Goal: Contribute content: Contribute content

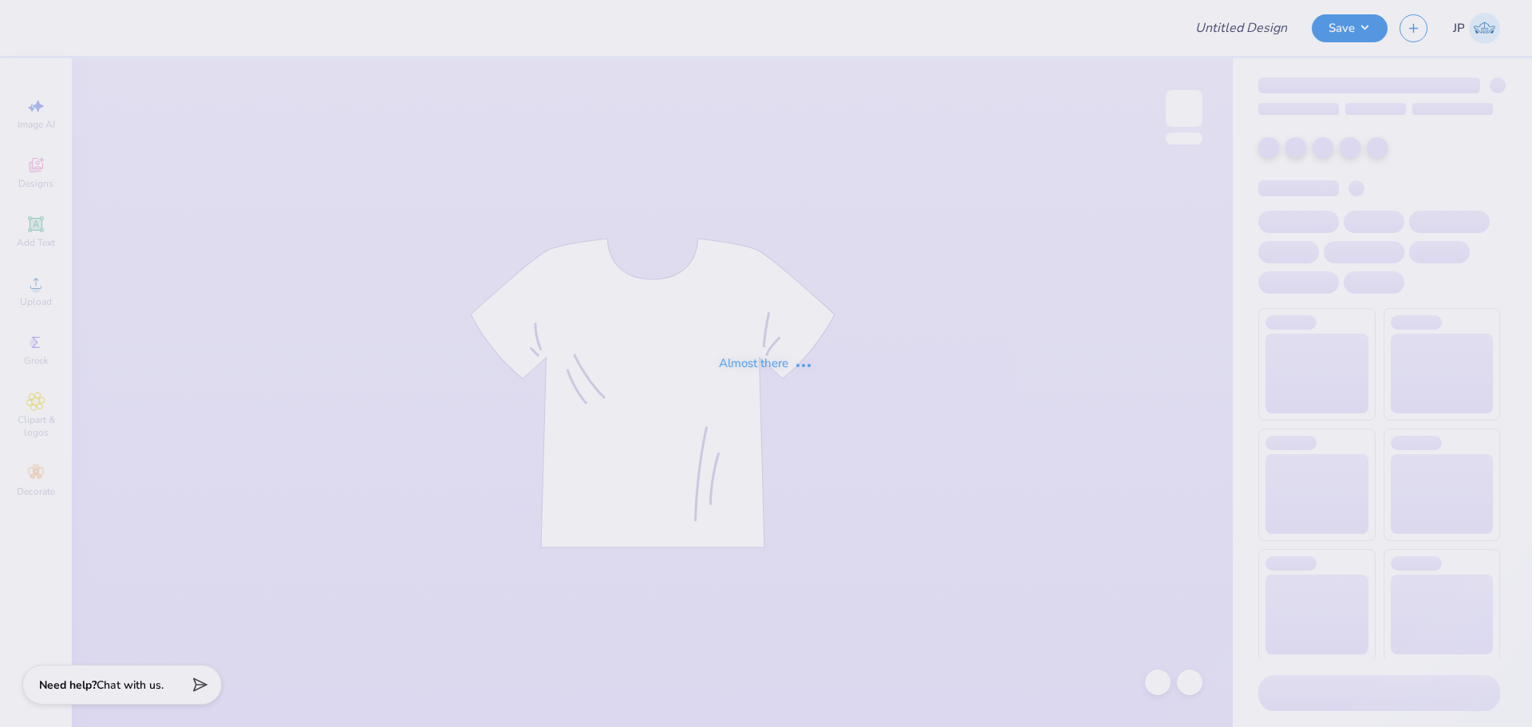
type input "Dynasty Dance"
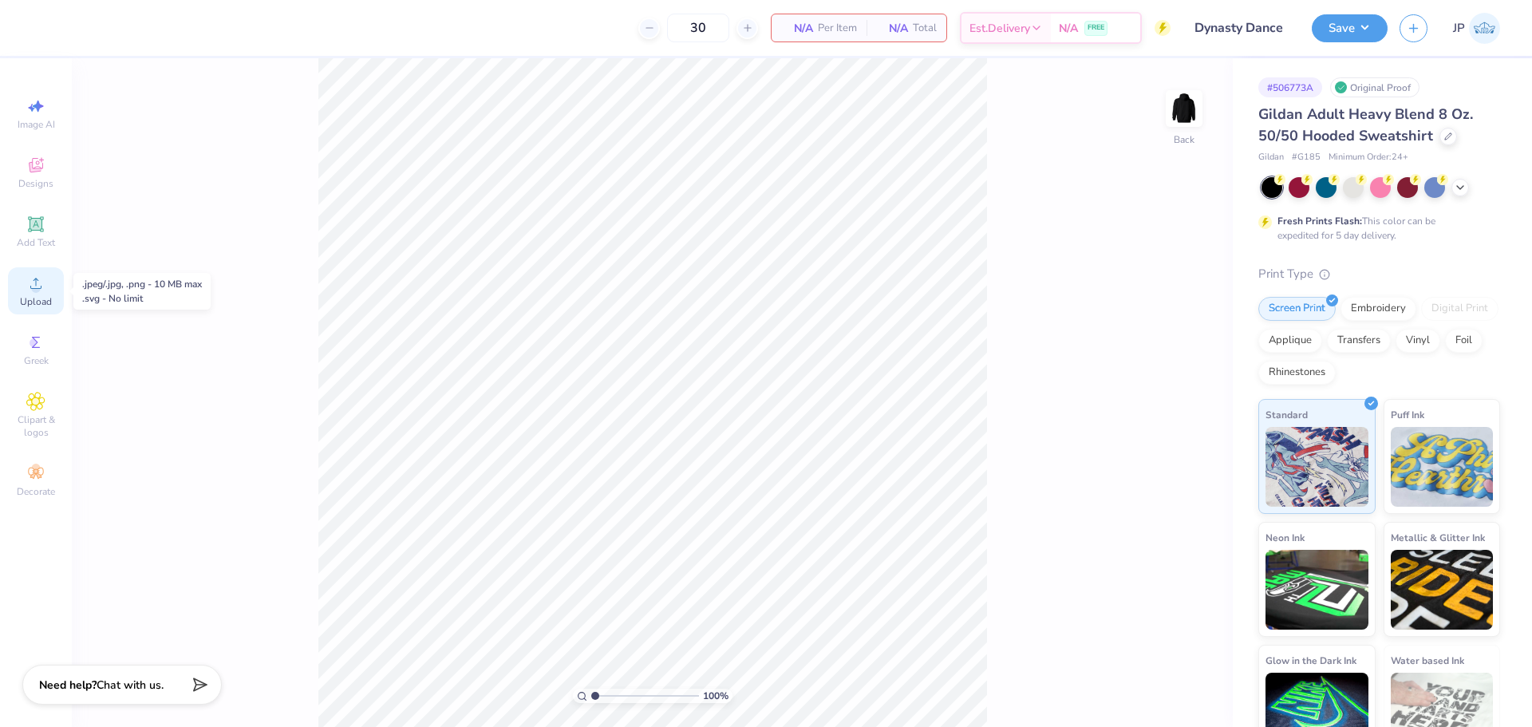
click at [49, 298] on span "Upload" at bounding box center [36, 301] width 32 height 13
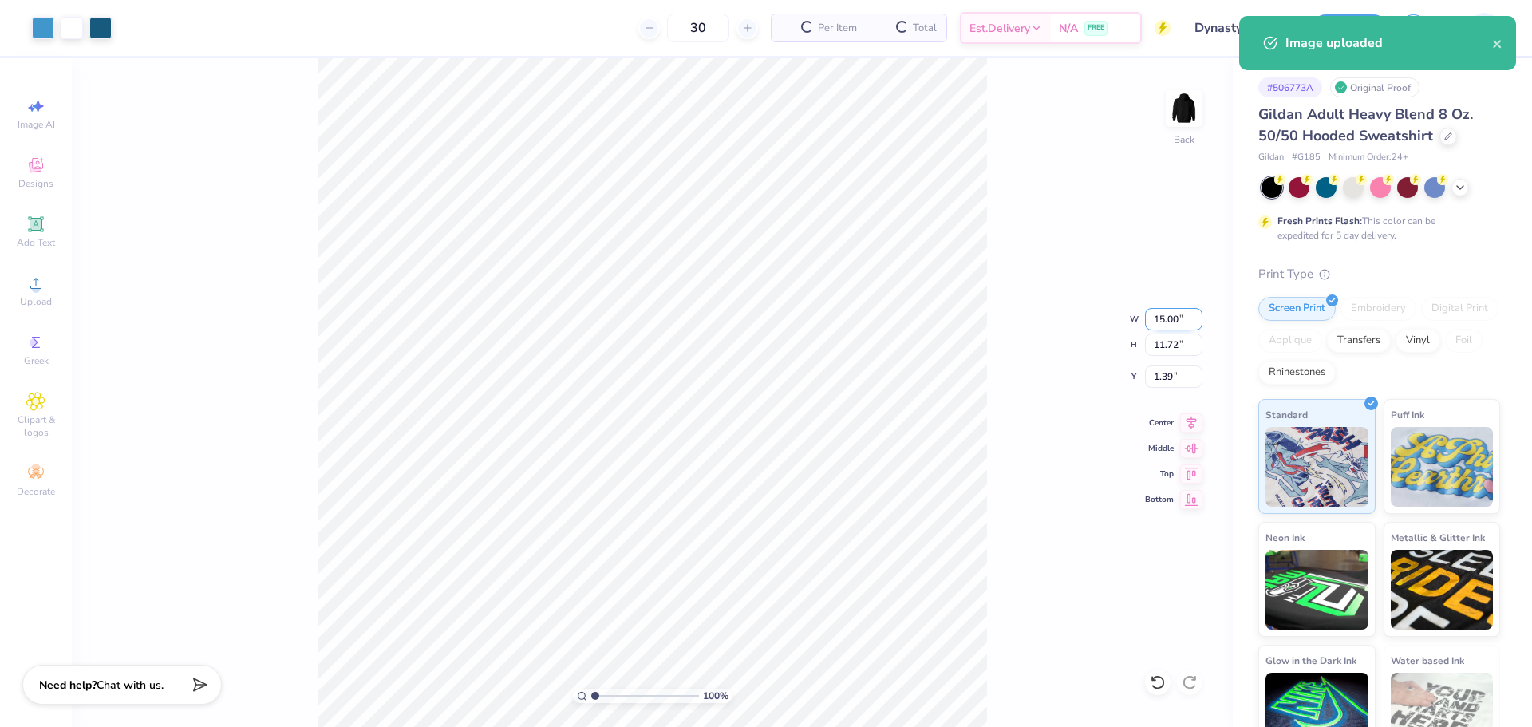
click at [1157, 321] on input "15.00" at bounding box center [1173, 319] width 57 height 22
drag, startPoint x: 1157, startPoint y: 321, endPoint x: 1532, endPoint y: 324, distance: 374.3
click at [1185, 318] on input "15.00" at bounding box center [1173, 319] width 57 height 22
type input "12.50"
type input "9.77"
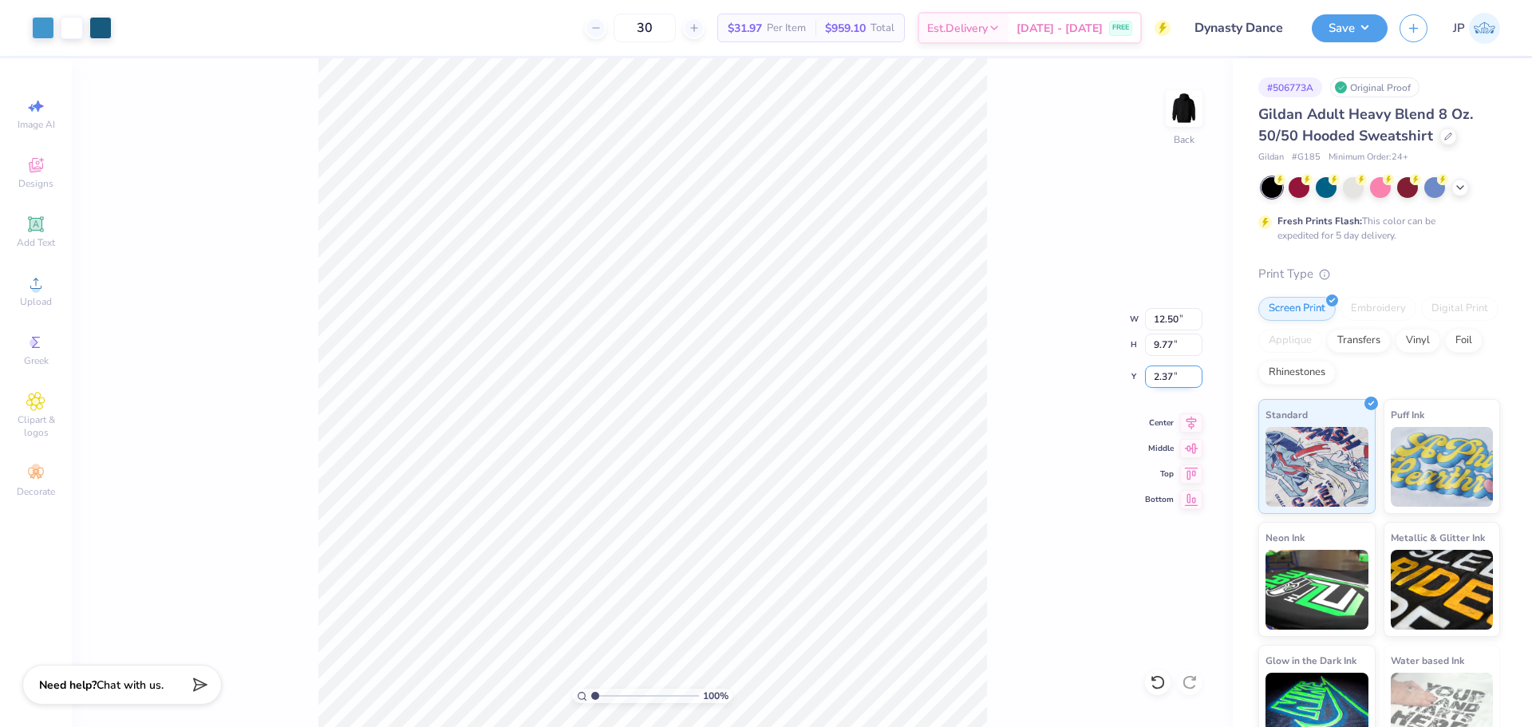
click at [1168, 376] on input "2.37" at bounding box center [1173, 377] width 57 height 22
click at [1146, 370] on input "2.50" at bounding box center [1173, 377] width 57 height 22
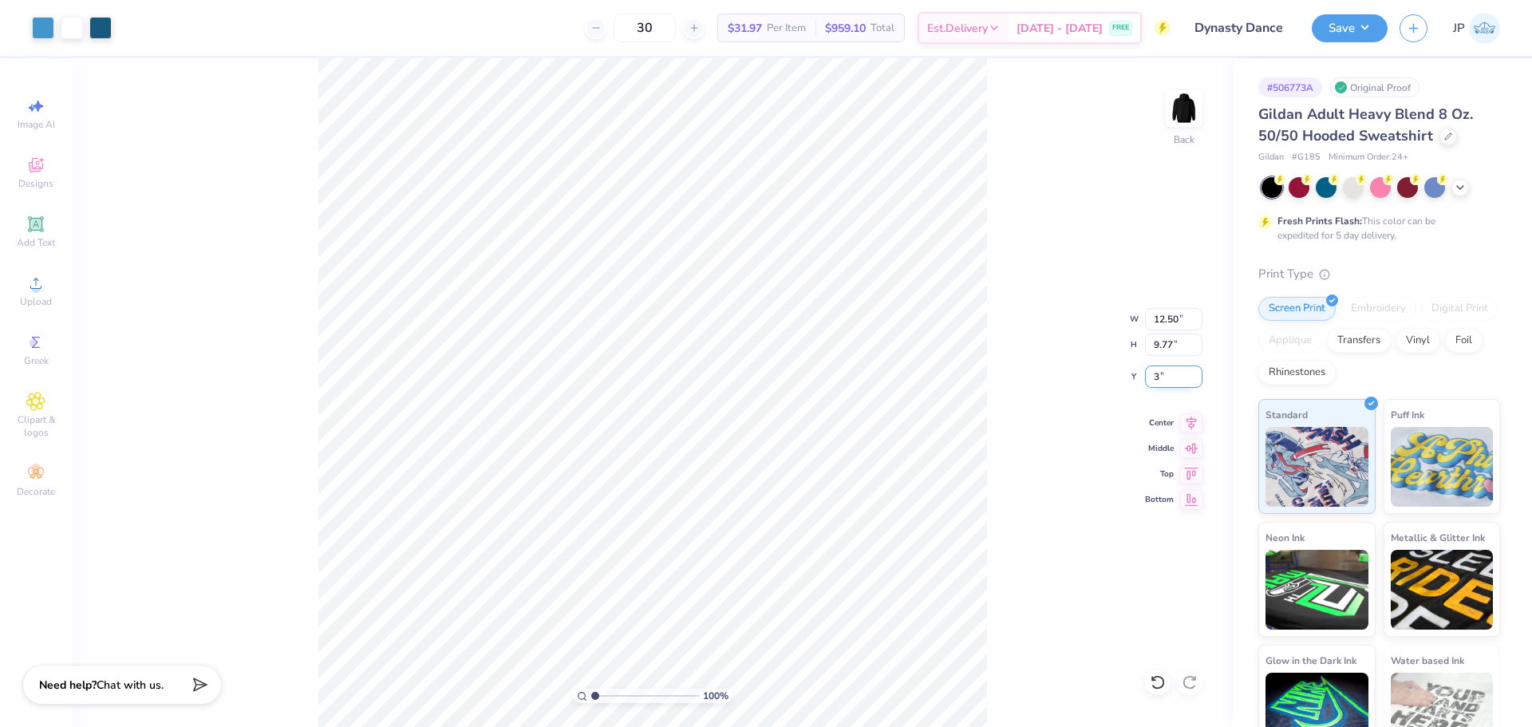
type input "3.00"
click at [1369, 31] on button "Save" at bounding box center [1350, 26] width 76 height 28
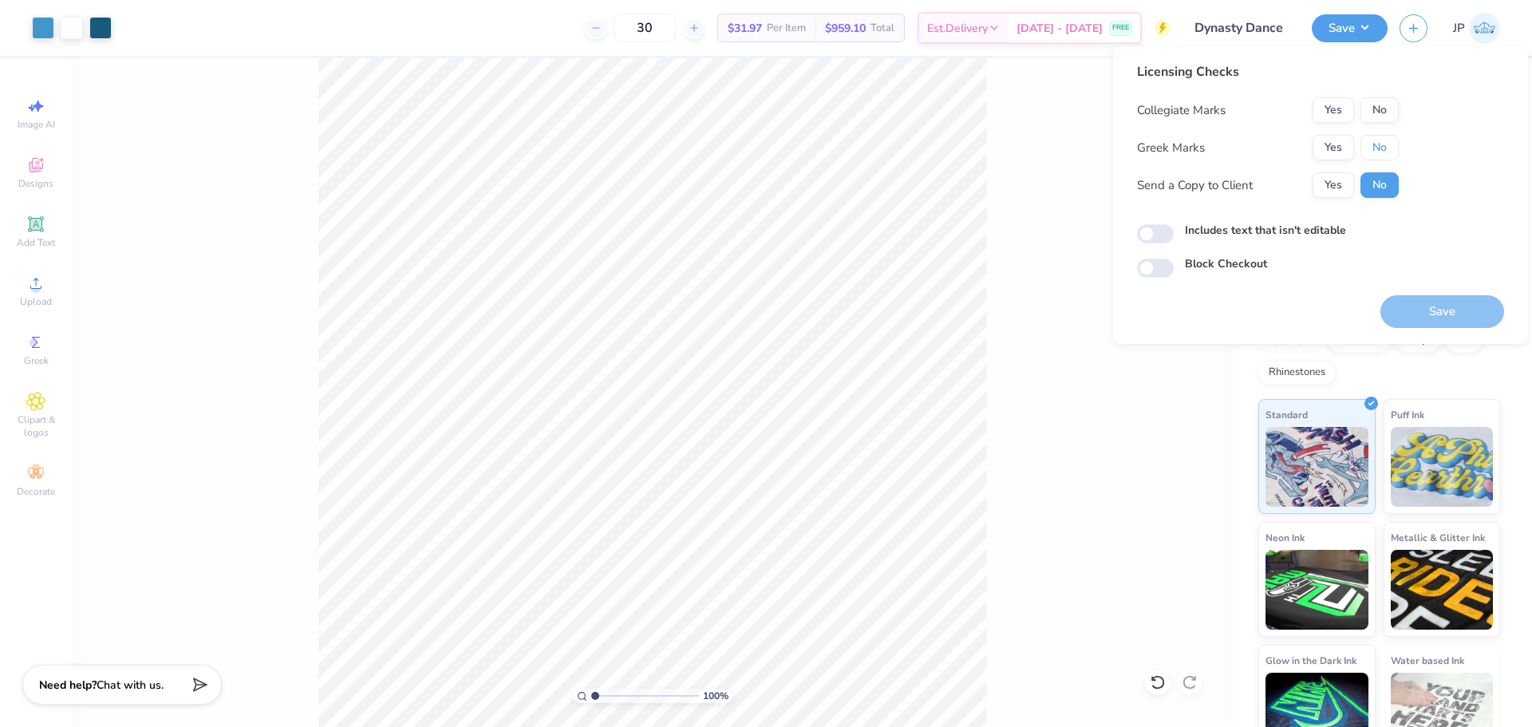
drag, startPoint x: 1387, startPoint y: 140, endPoint x: 1386, endPoint y: 131, distance: 9.7
click at [1386, 138] on button "No" at bounding box center [1380, 148] width 38 height 26
click at [1383, 97] on button "No" at bounding box center [1380, 110] width 38 height 26
click at [1452, 302] on button "Save" at bounding box center [1443, 311] width 124 height 33
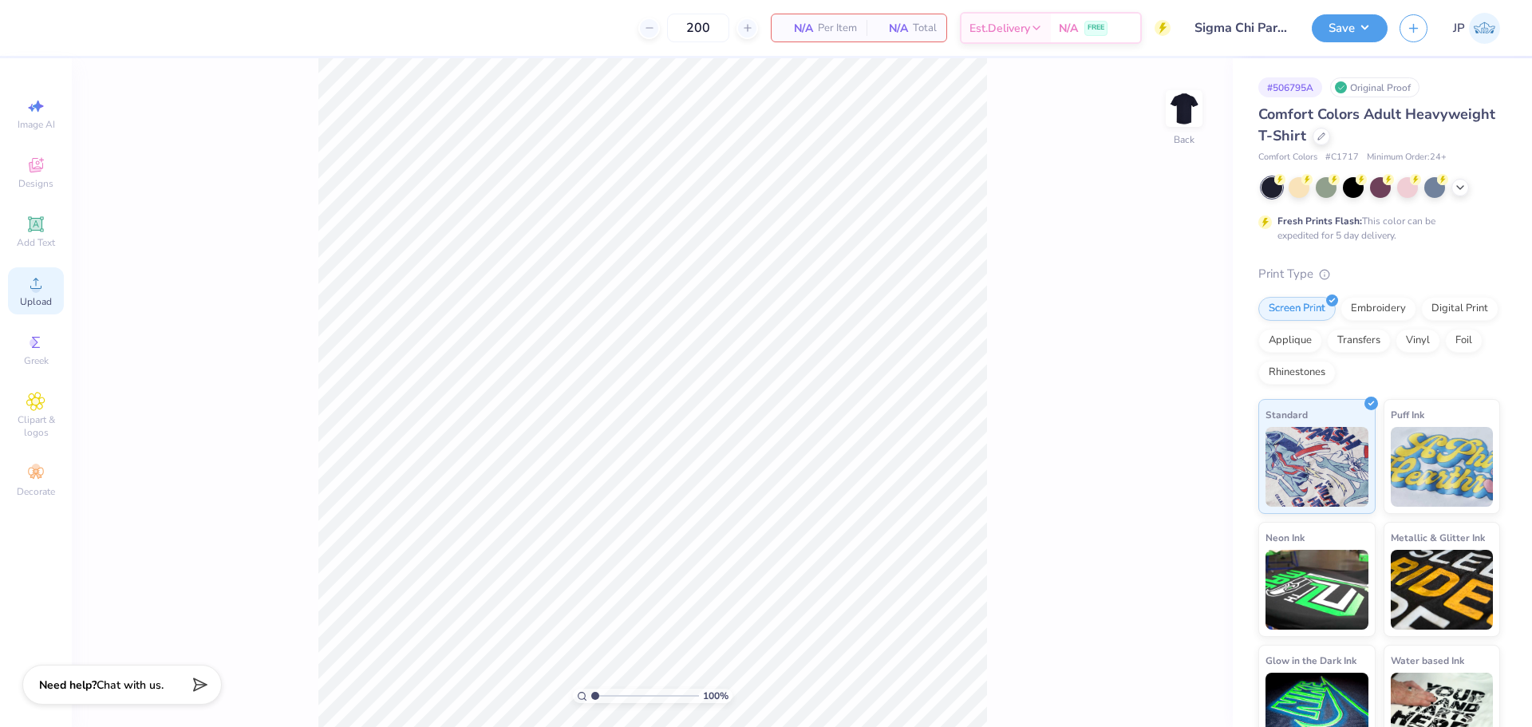
drag, startPoint x: 41, startPoint y: 287, endPoint x: 51, endPoint y: 287, distance: 10.4
click at [43, 287] on icon at bounding box center [35, 283] width 19 height 19
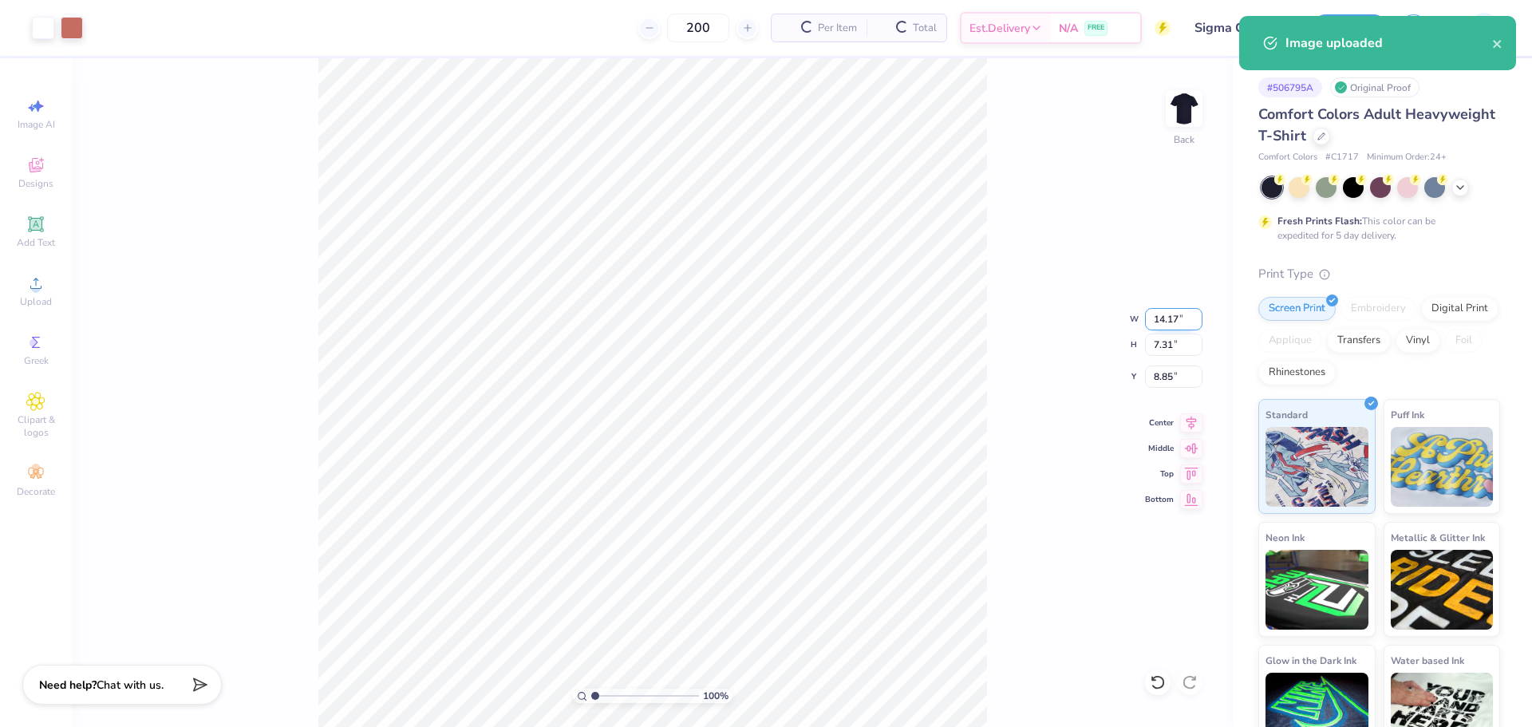
click at [1181, 319] on input "14.17" at bounding box center [1173, 319] width 57 height 22
click at [1182, 319] on input "14.17" at bounding box center [1173, 319] width 57 height 22
type input "3.50"
type input "1.80"
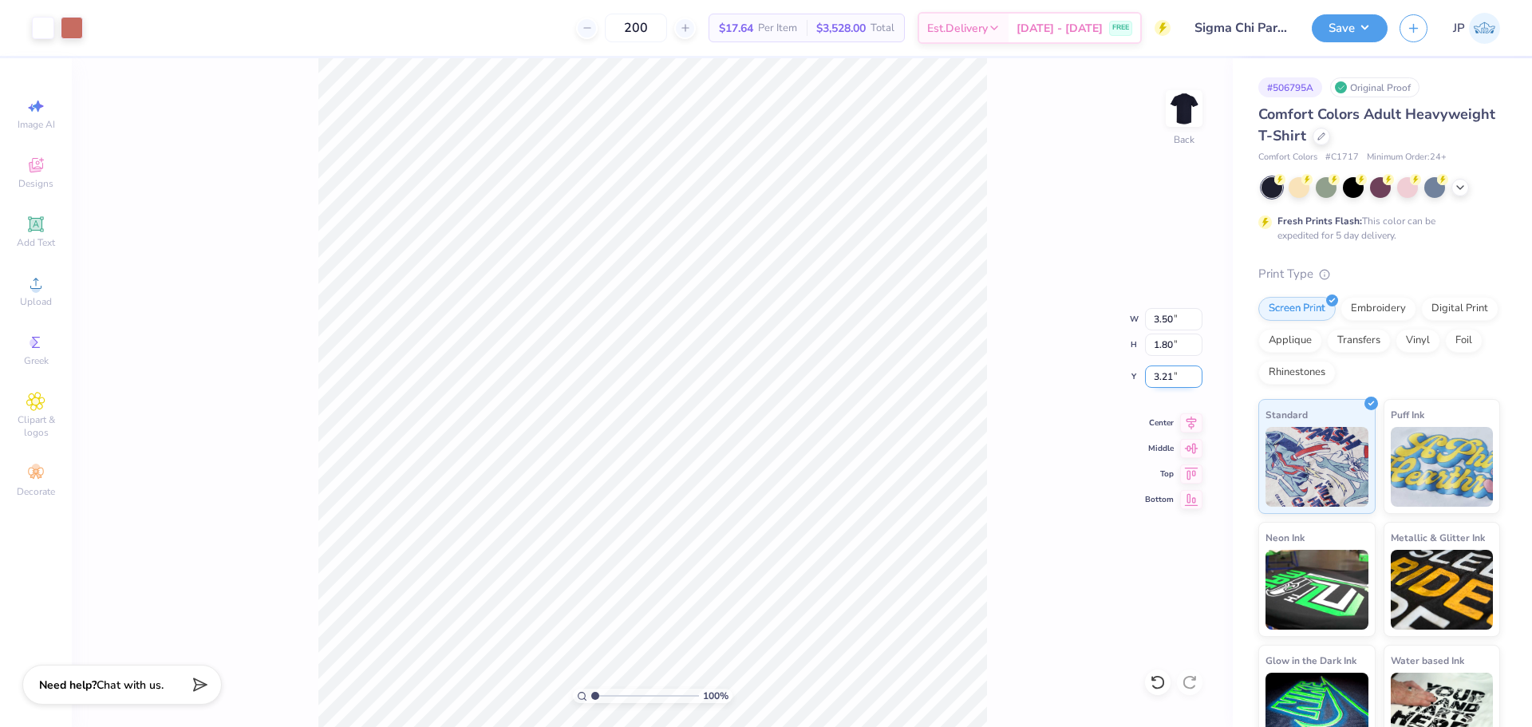
click at [1160, 378] on input "3.21" at bounding box center [1173, 377] width 57 height 22
type input "3.00"
click at [1018, 106] on div "100 % Back W 3.50 3.50 " H 1.80 1.80 " Y 3.00 3.00 " Center Middle Top Bottom" at bounding box center [652, 392] width 1161 height 669
click at [1180, 122] on img at bounding box center [1184, 109] width 64 height 64
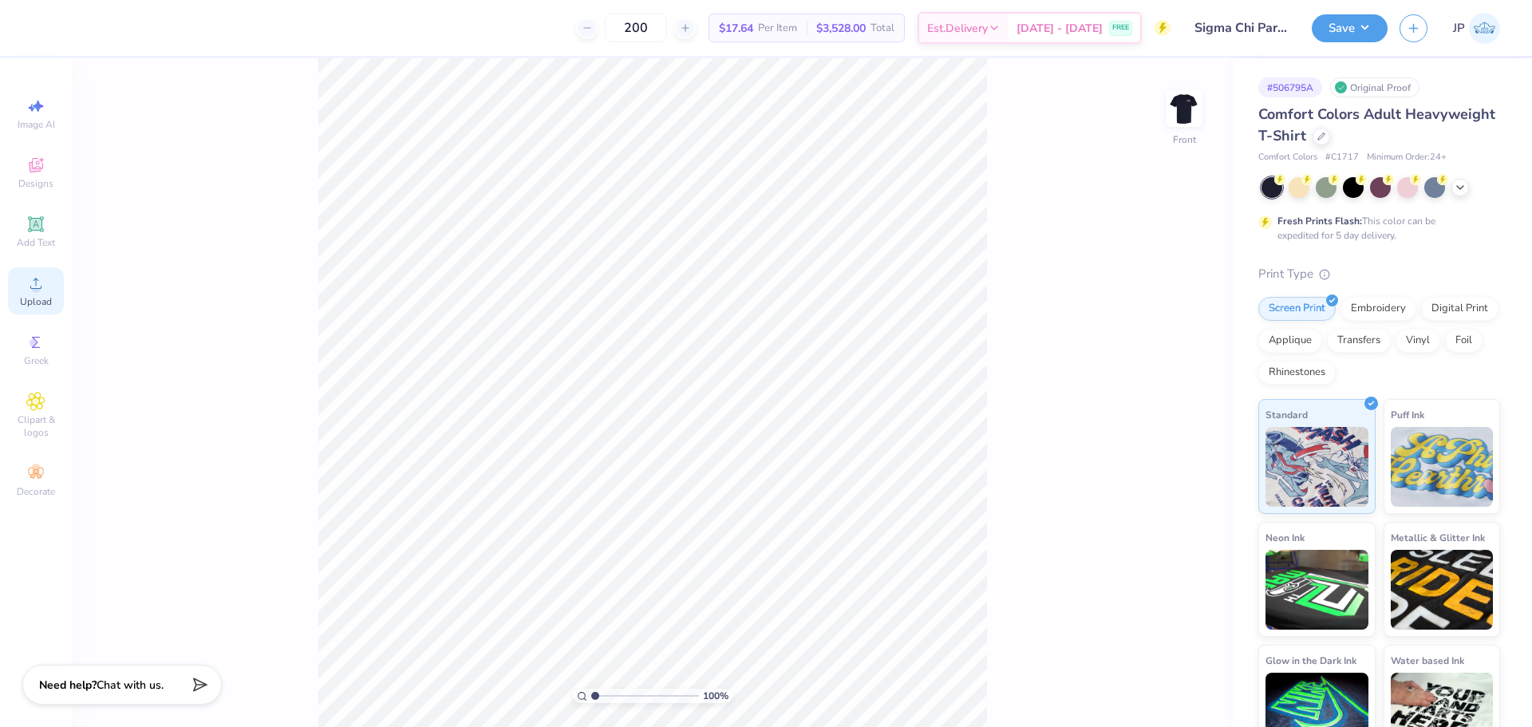
click at [44, 290] on icon at bounding box center [35, 283] width 19 height 19
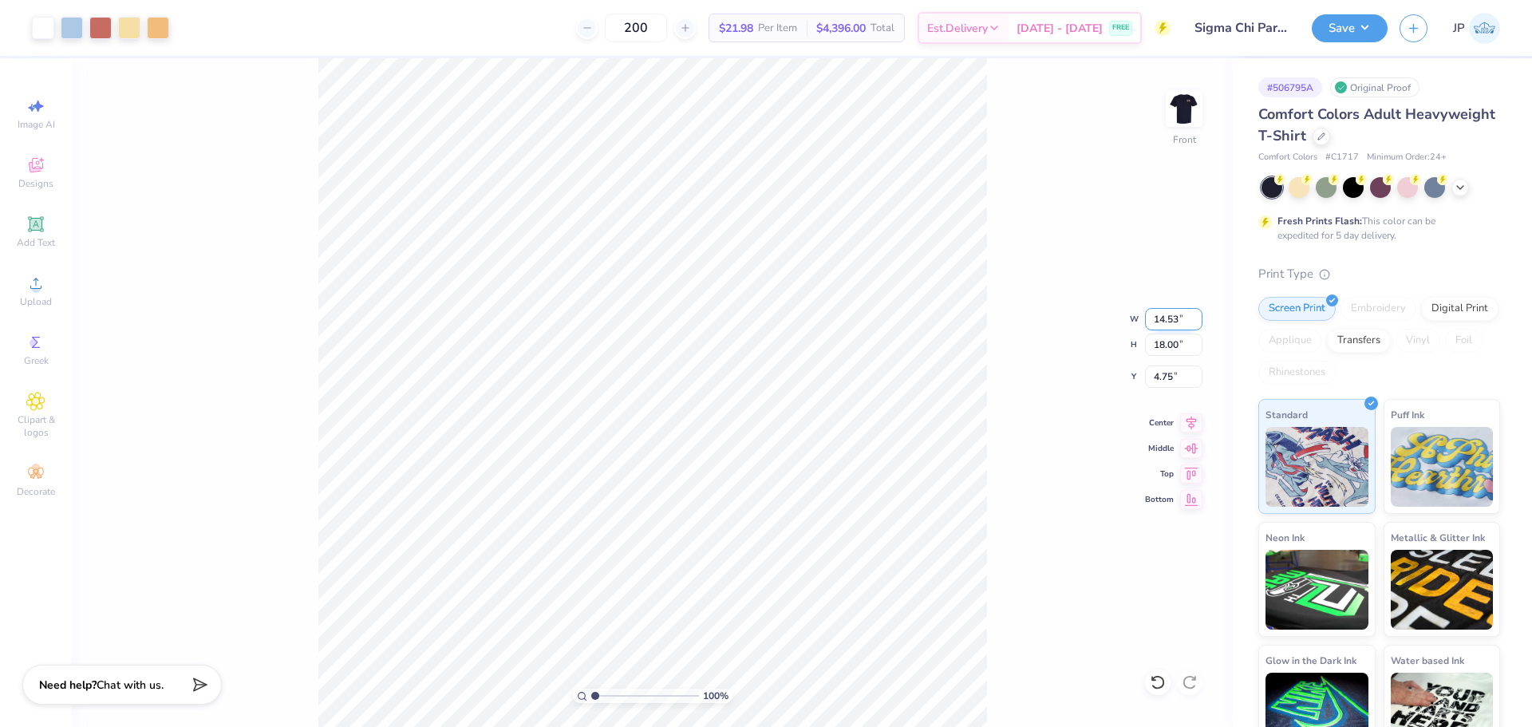
click at [1166, 313] on input "14.53" at bounding box center [1173, 319] width 57 height 22
type input "12.00"
type input "14.86"
click at [1171, 378] on input "6.32" at bounding box center [1173, 377] width 57 height 22
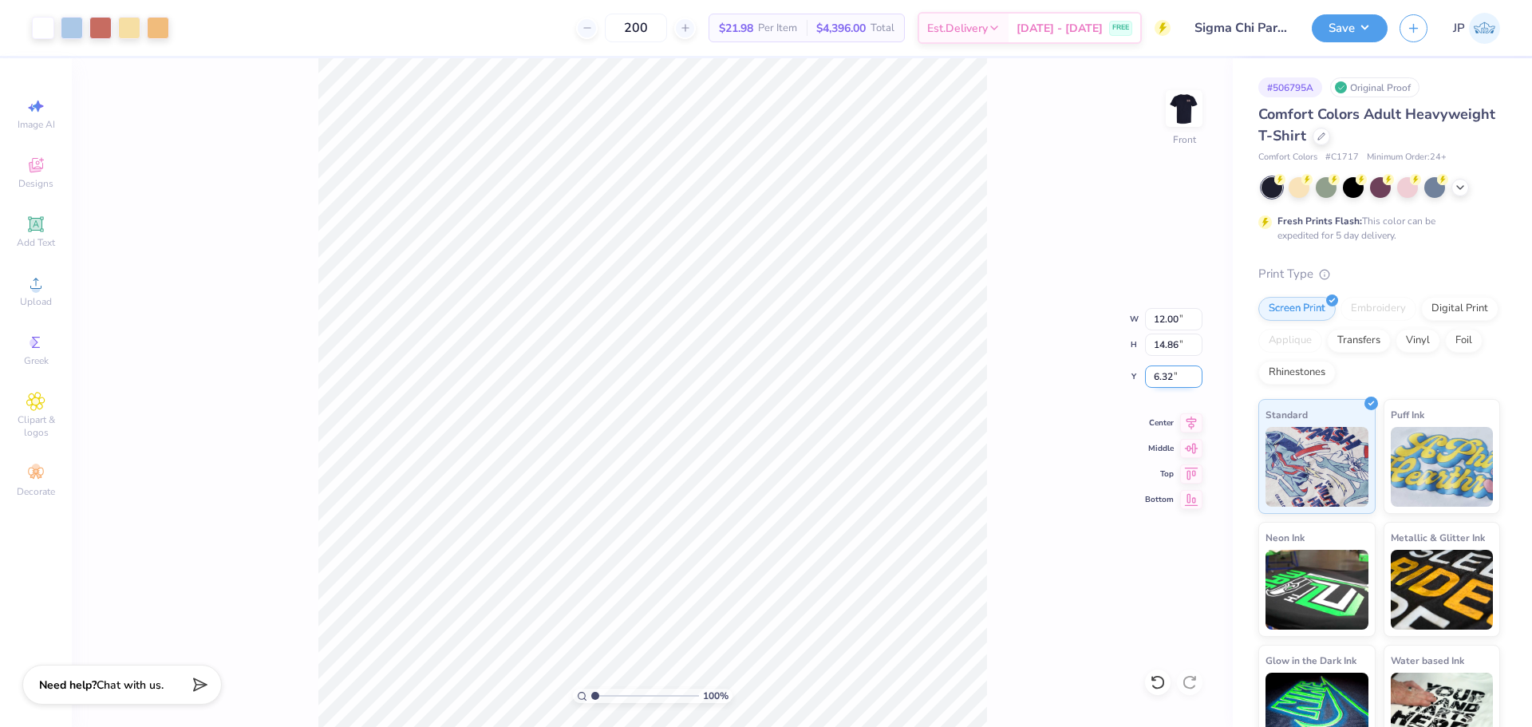
click at [1171, 378] on input "6.32" at bounding box center [1173, 377] width 57 height 22
type input "3.00"
click at [1343, 26] on button "Save" at bounding box center [1350, 26] width 76 height 28
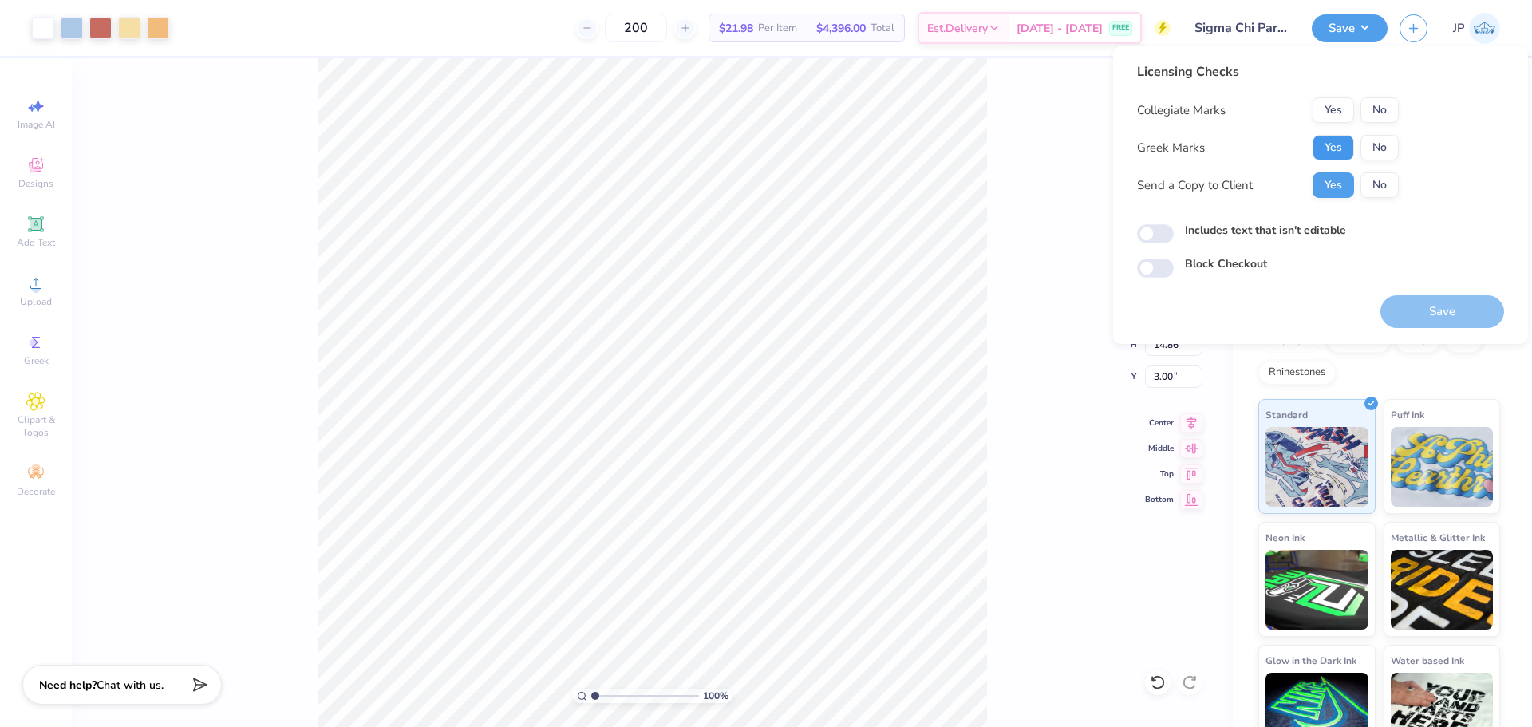
click at [1348, 150] on button "Yes" at bounding box center [1334, 148] width 42 height 26
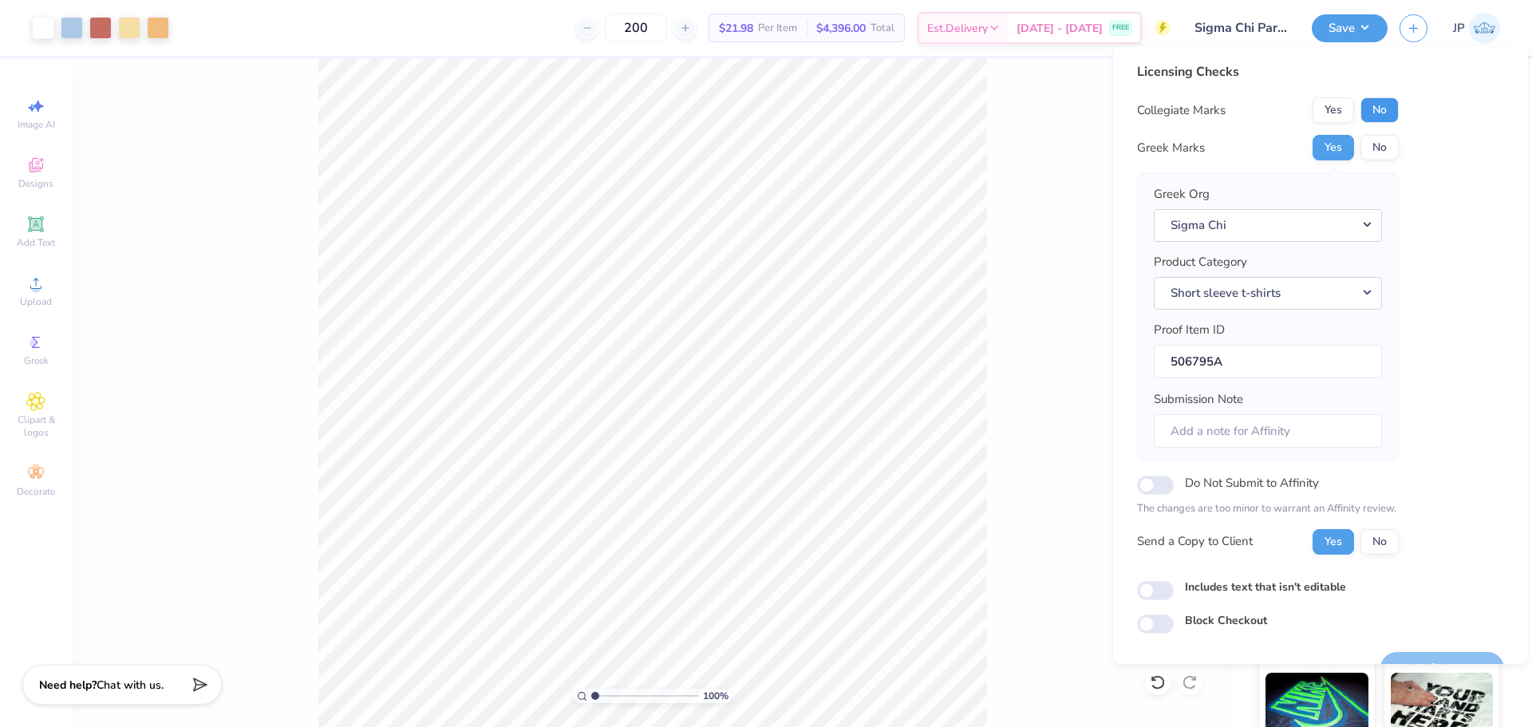
click at [1381, 112] on button "No" at bounding box center [1380, 110] width 38 height 26
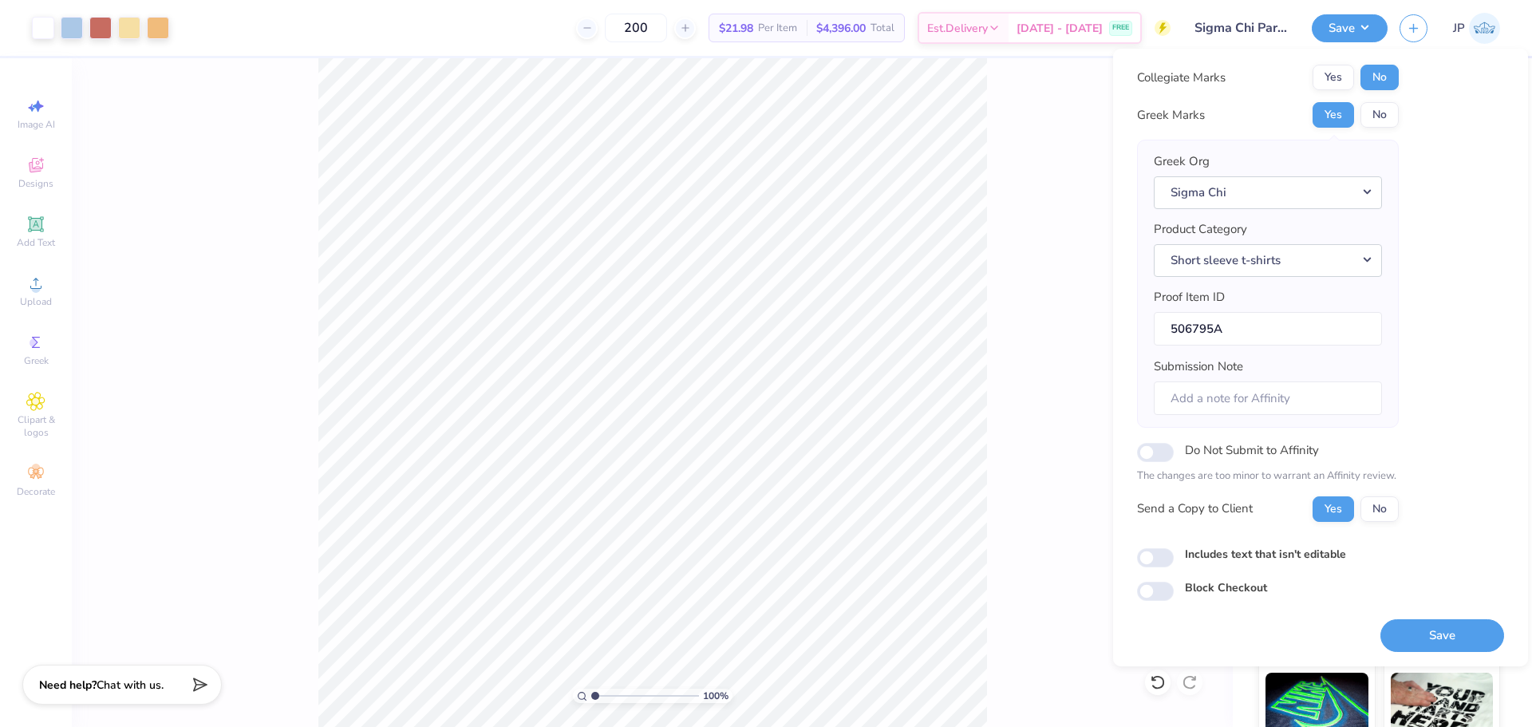
scroll to position [36, 0]
click at [1445, 636] on button "Save" at bounding box center [1443, 635] width 124 height 33
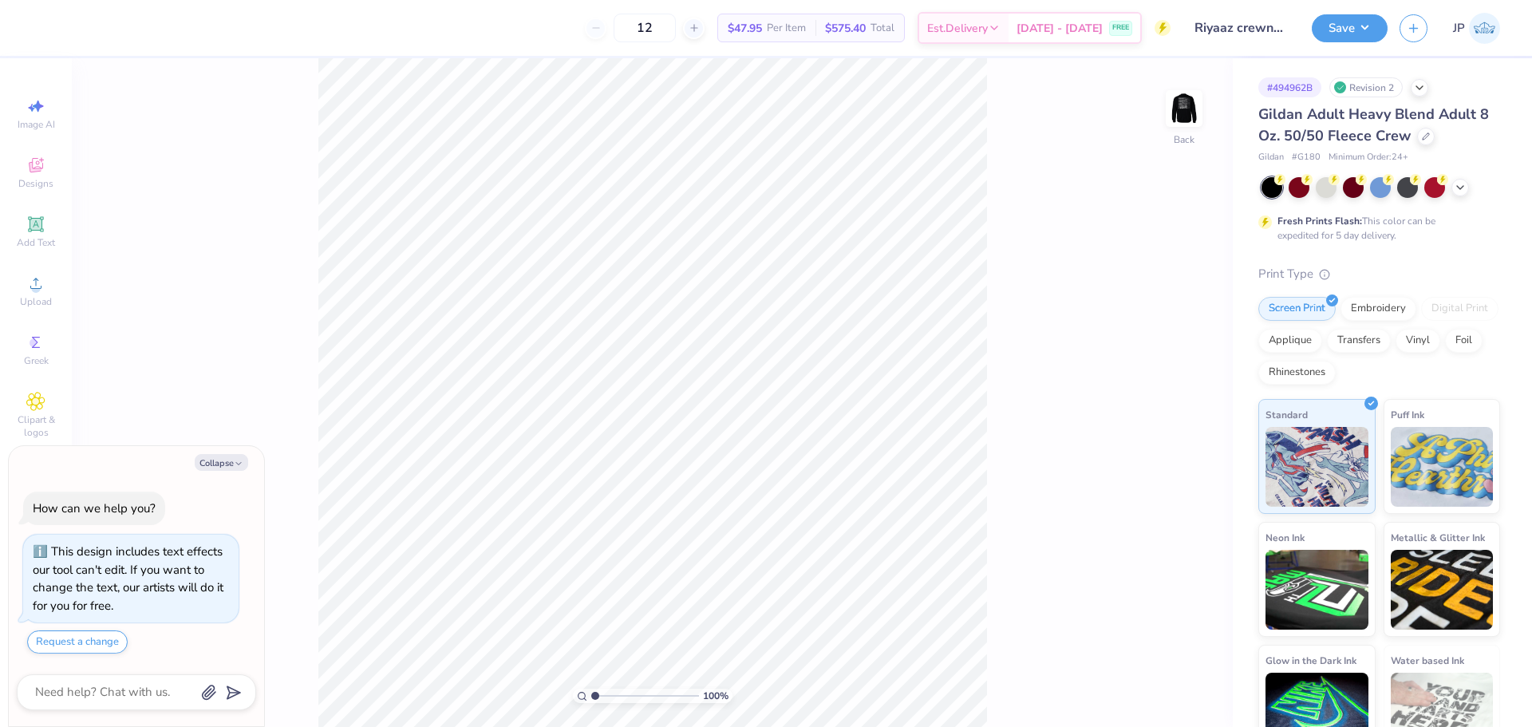
type textarea "x"
drag, startPoint x: 599, startPoint y: 693, endPoint x: 610, endPoint y: 695, distance: 10.6
type input "2.38"
click at [610, 695] on input "range" at bounding box center [645, 696] width 108 height 14
type textarea "x"
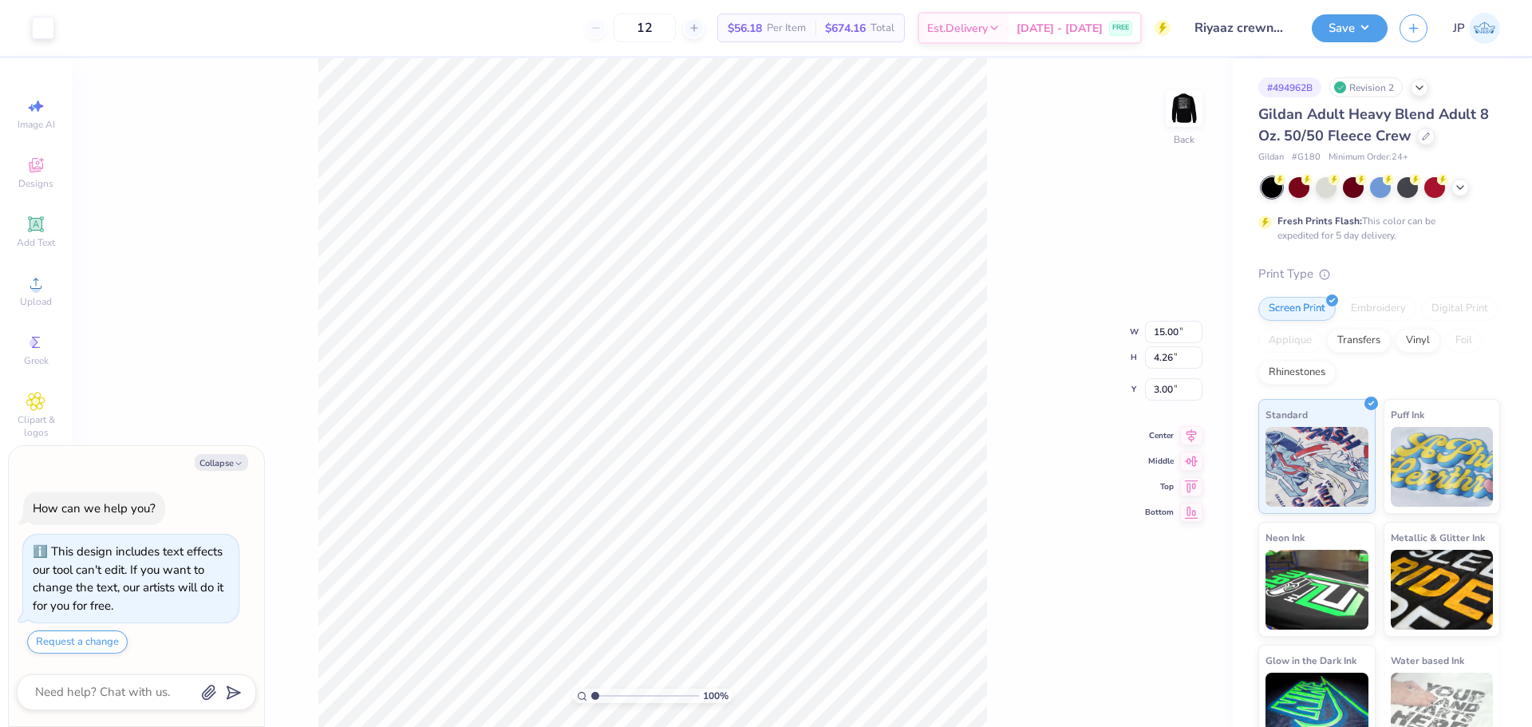
drag, startPoint x: 595, startPoint y: 703, endPoint x: 567, endPoint y: 686, distance: 33.3
click at [591, 689] on input "range" at bounding box center [645, 696] width 108 height 14
type input "1"
drag, startPoint x: 591, startPoint y: 693, endPoint x: 461, endPoint y: 430, distance: 293.4
click at [591, 689] on input "range" at bounding box center [645, 696] width 108 height 14
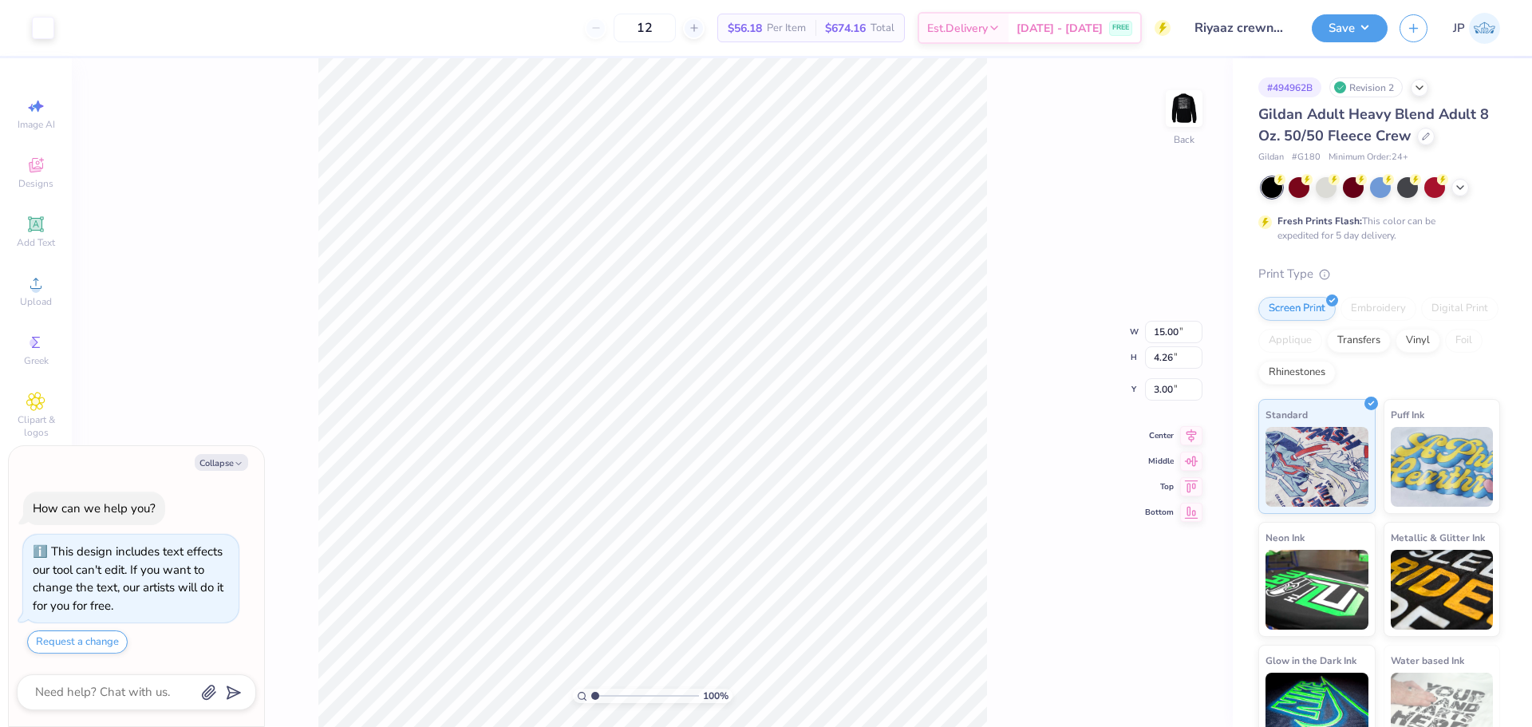
click at [995, 148] on div "100 % Back W 15.00 15.00 " H 4.26 4.26 " Y 3.00 3.00 " Center Middle Top Bottom" at bounding box center [652, 392] width 1161 height 669
type textarea "x"
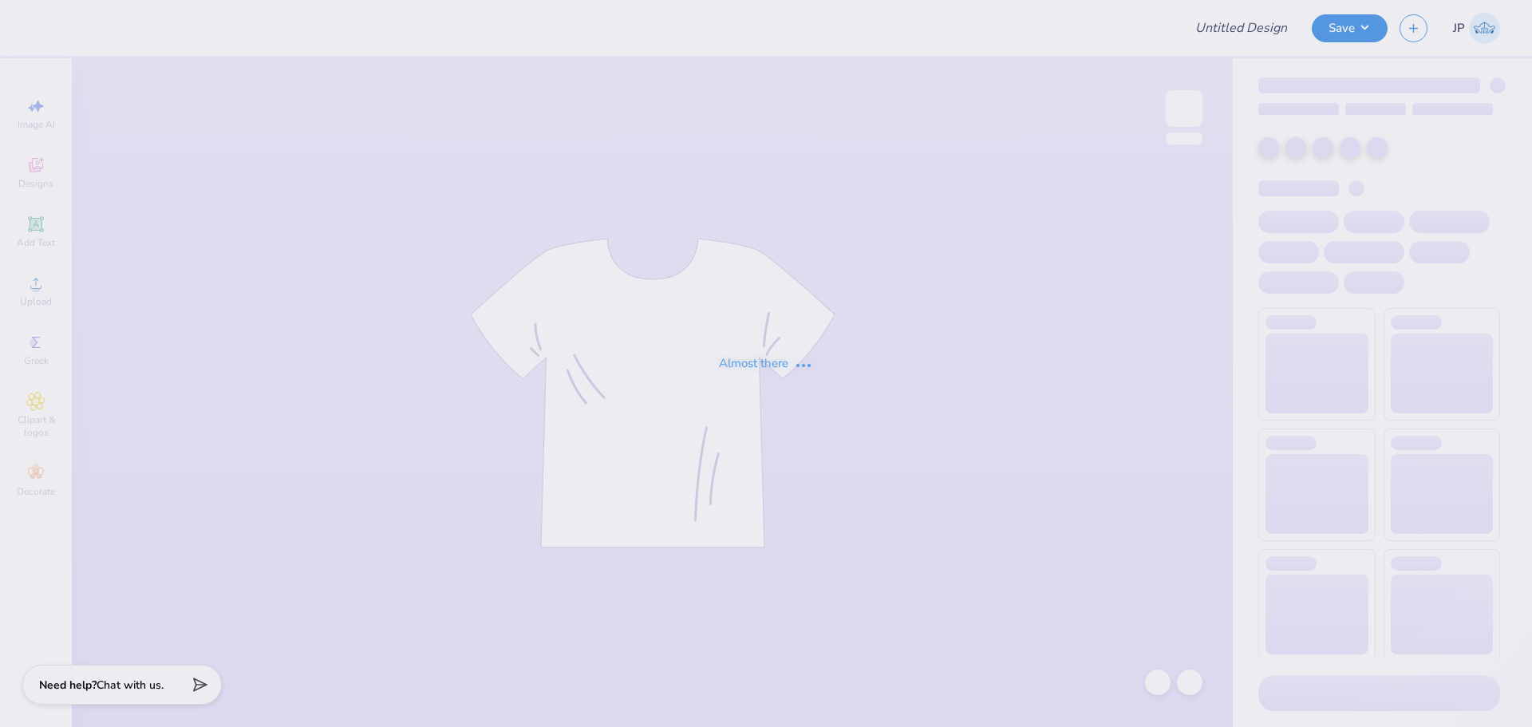
type input "Riyaaz crewneck"
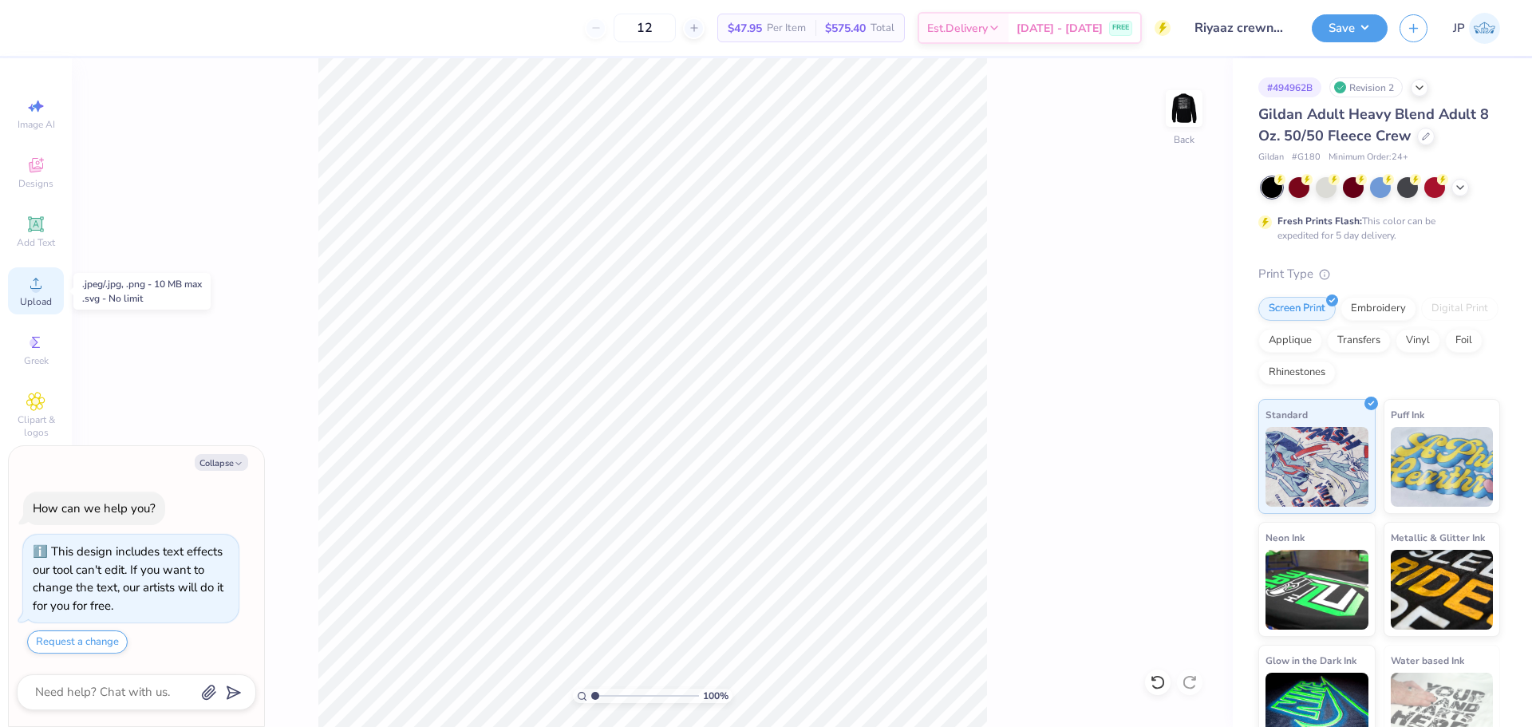
drag, startPoint x: 22, startPoint y: 283, endPoint x: 13, endPoint y: 279, distance: 10.7
click at [14, 282] on div "Upload" at bounding box center [36, 290] width 56 height 47
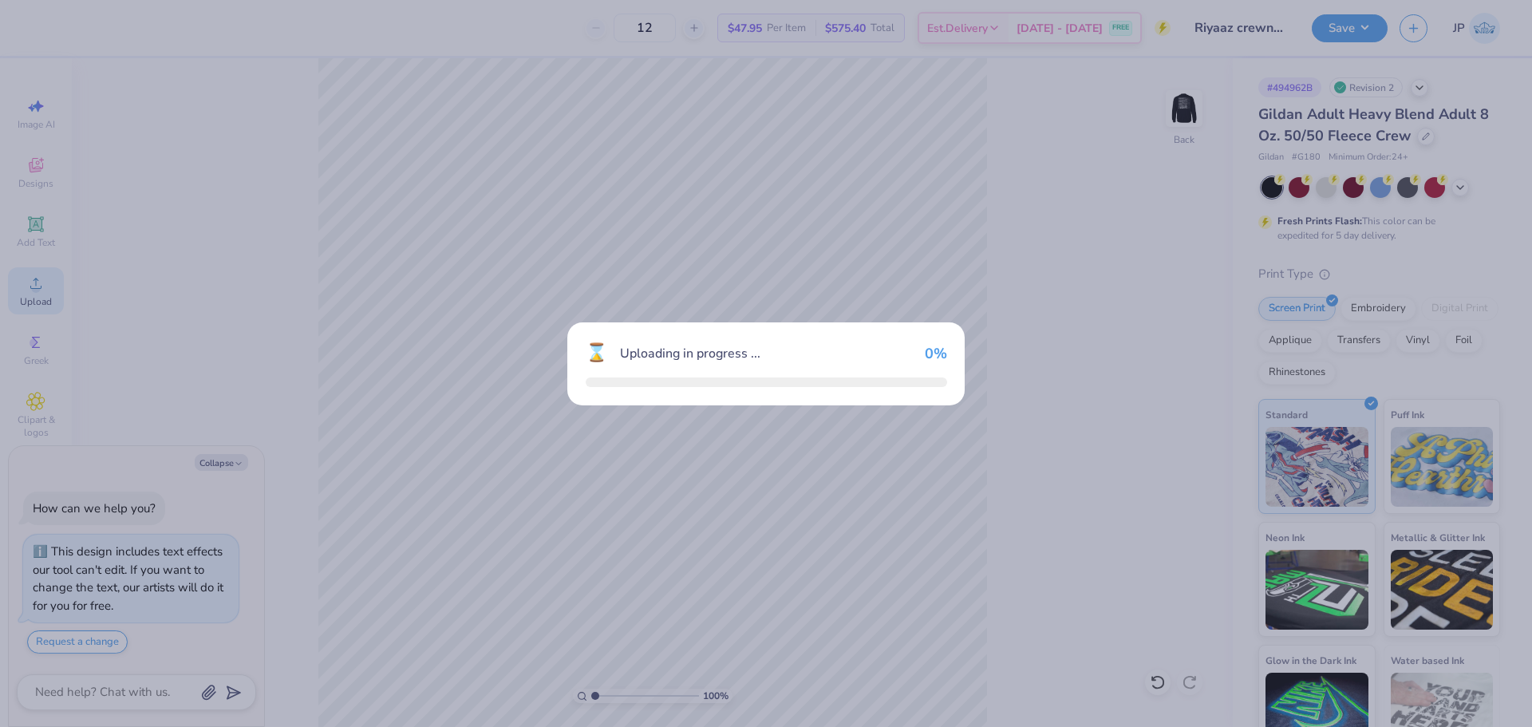
type textarea "x"
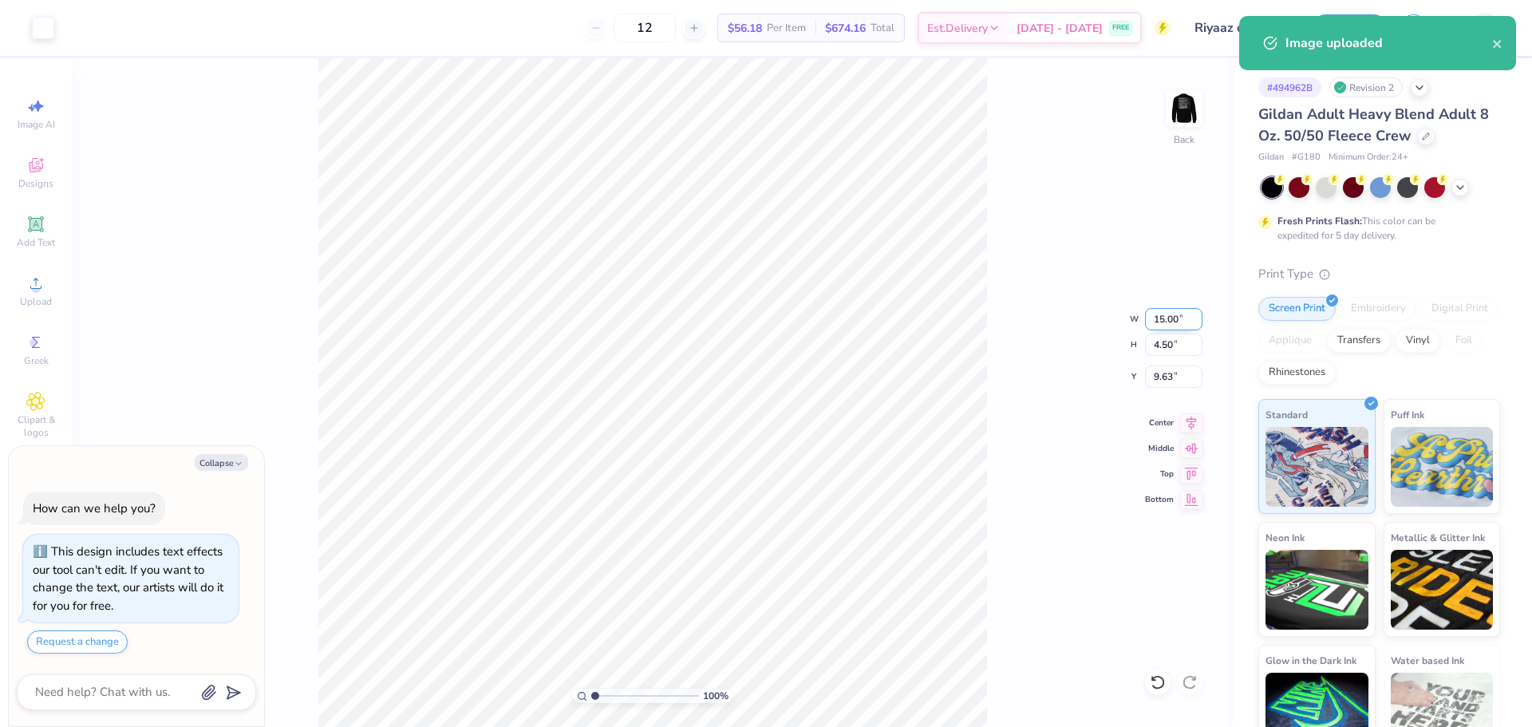
click at [1164, 319] on input "15.00" at bounding box center [1173, 319] width 57 height 22
type input "12"
type textarea "x"
type input "12.00"
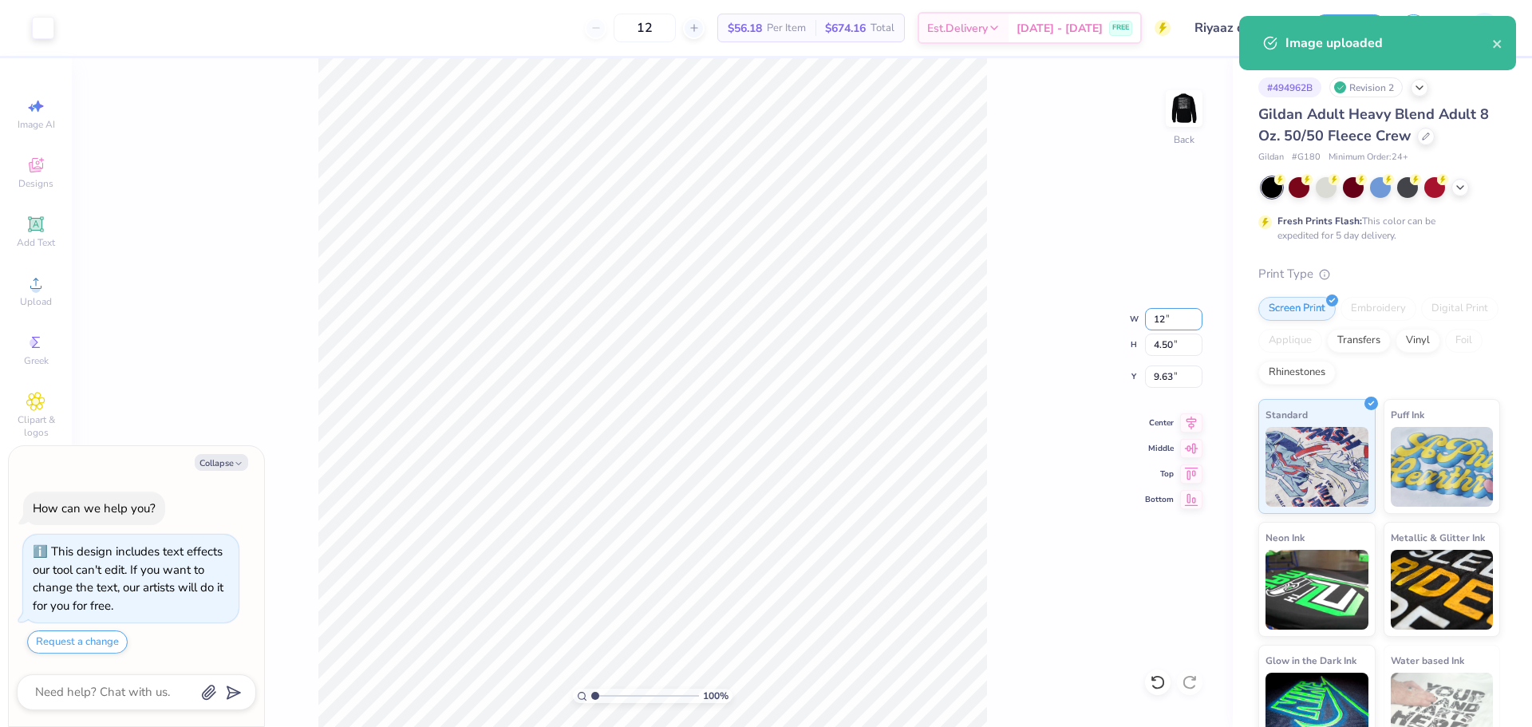
type input "3.60"
click at [1187, 383] on input "10.08" at bounding box center [1173, 377] width 57 height 22
click at [1170, 378] on input "10.08" at bounding box center [1173, 377] width 57 height 22
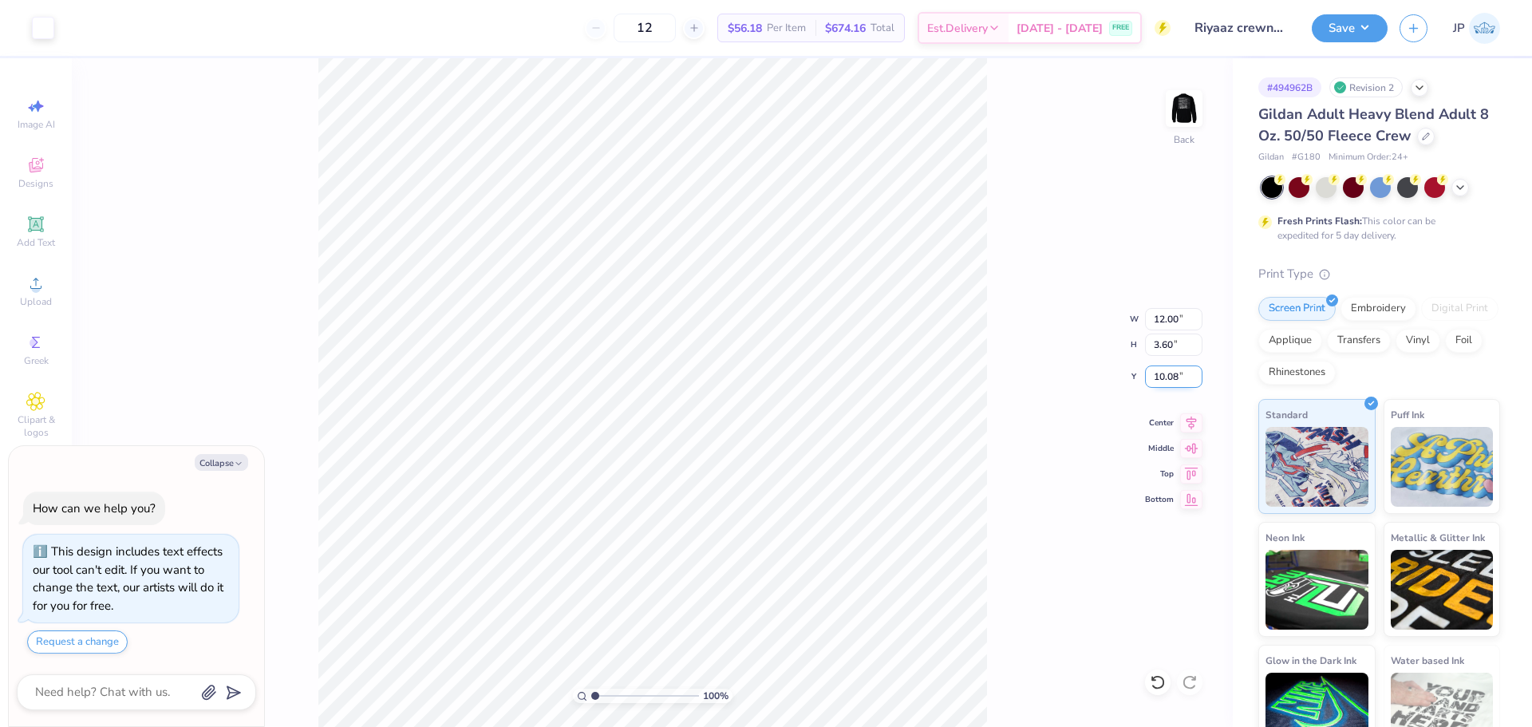
click at [1170, 378] on input "10.08" at bounding box center [1173, 377] width 57 height 22
type input "3"
type textarea "x"
type input "3.00"
click at [1187, 108] on img at bounding box center [1184, 109] width 64 height 64
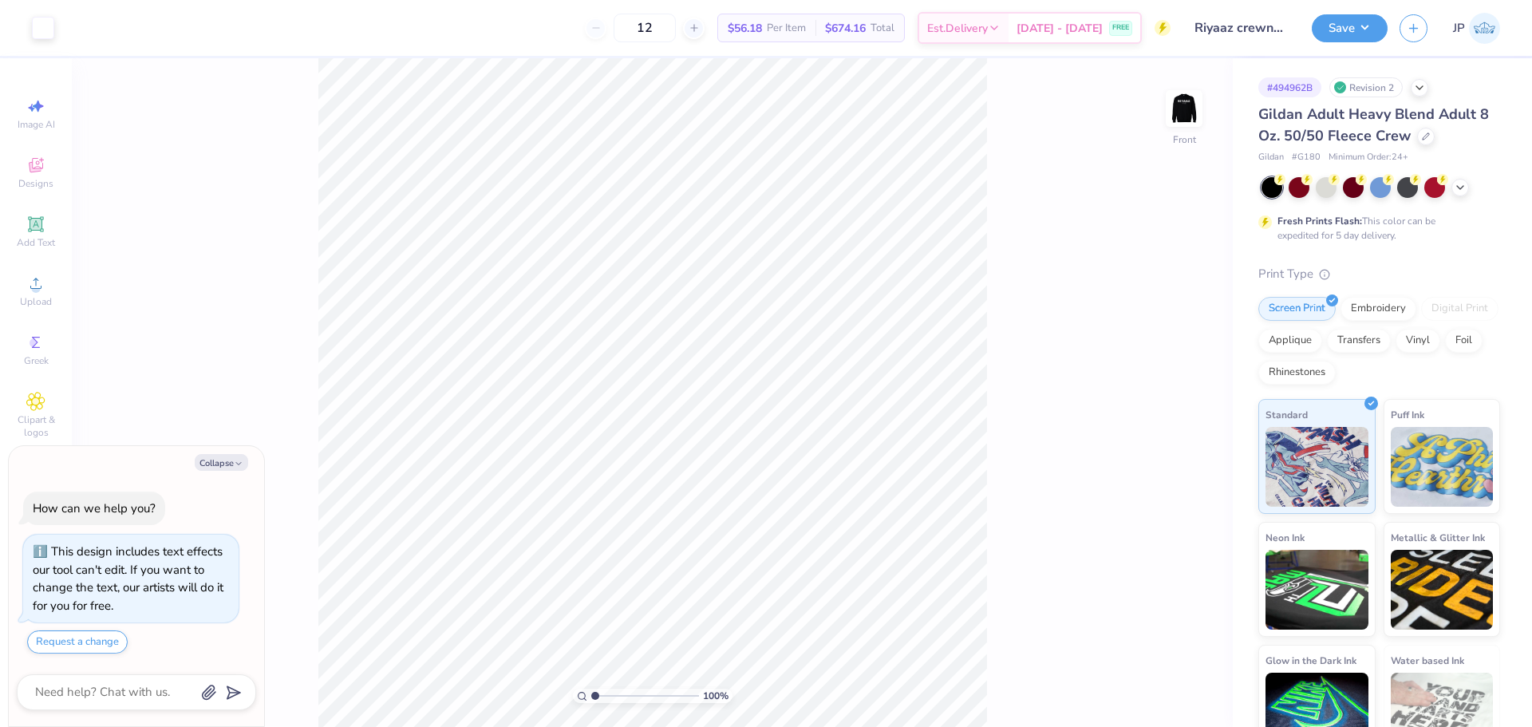
click at [247, 446] on body "Art colors 12 $56.18 Per Item $674.16 Total Est. Delivery Aug 24 - 27 FREE Desi…" at bounding box center [766, 363] width 1532 height 727
click at [27, 287] on icon at bounding box center [35, 283] width 19 height 19
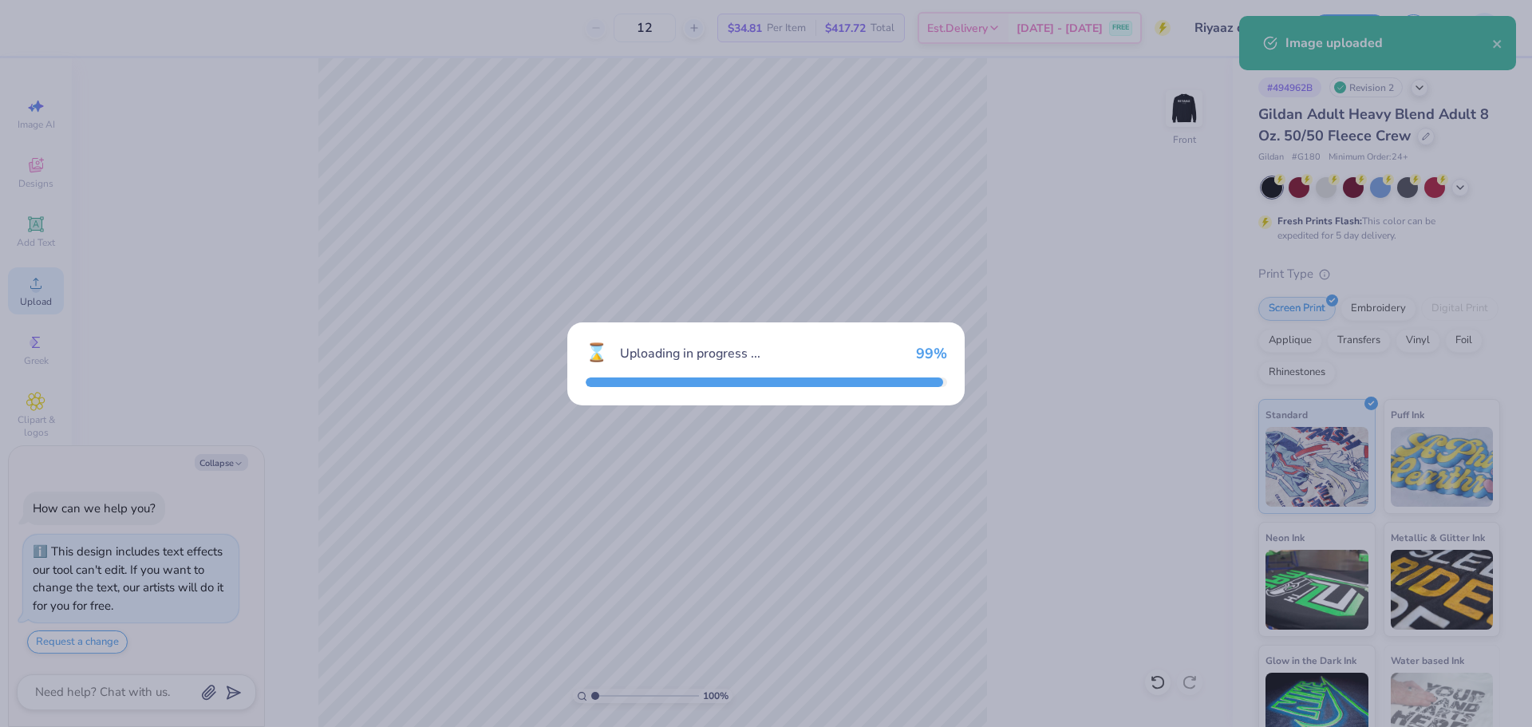
type textarea "x"
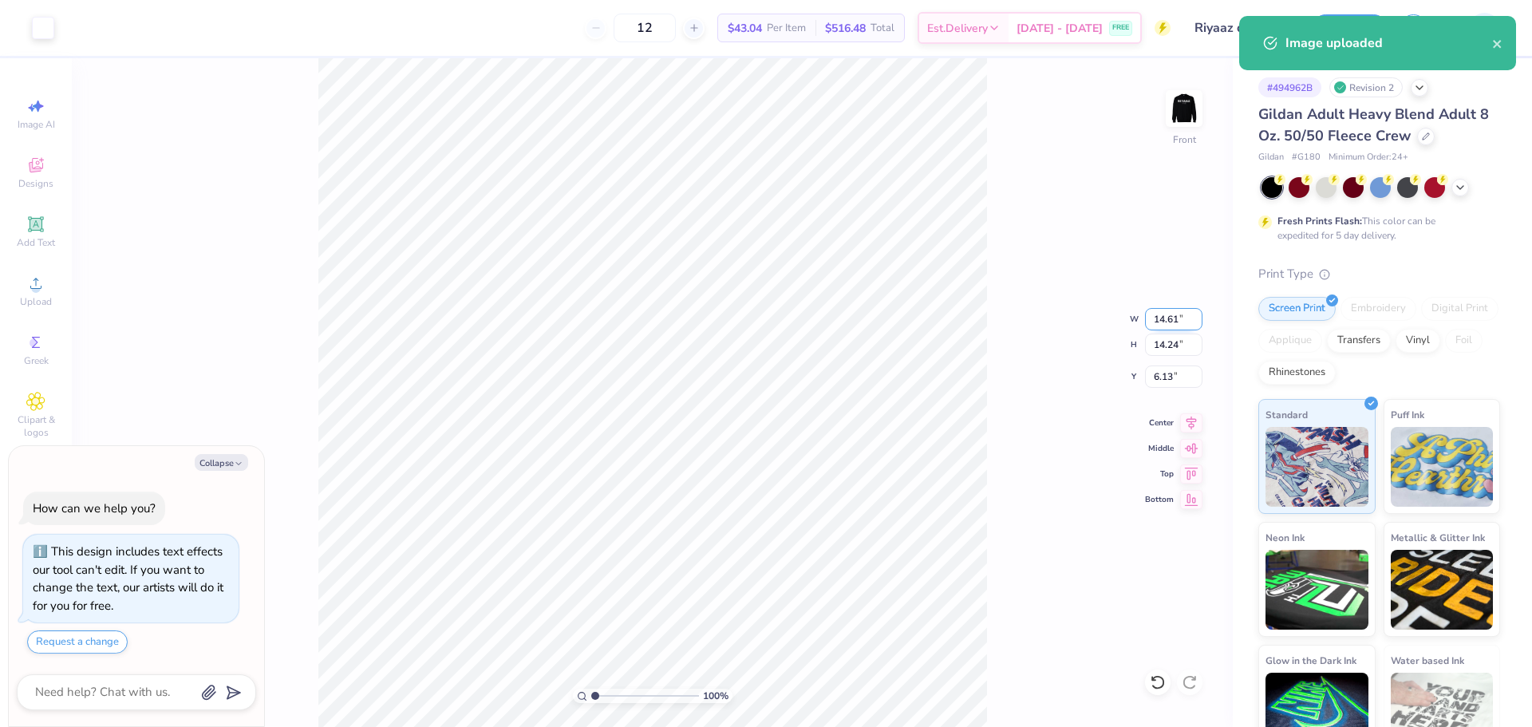
click at [1181, 318] on input "14.61" at bounding box center [1173, 319] width 57 height 22
type input "12"
type textarea "x"
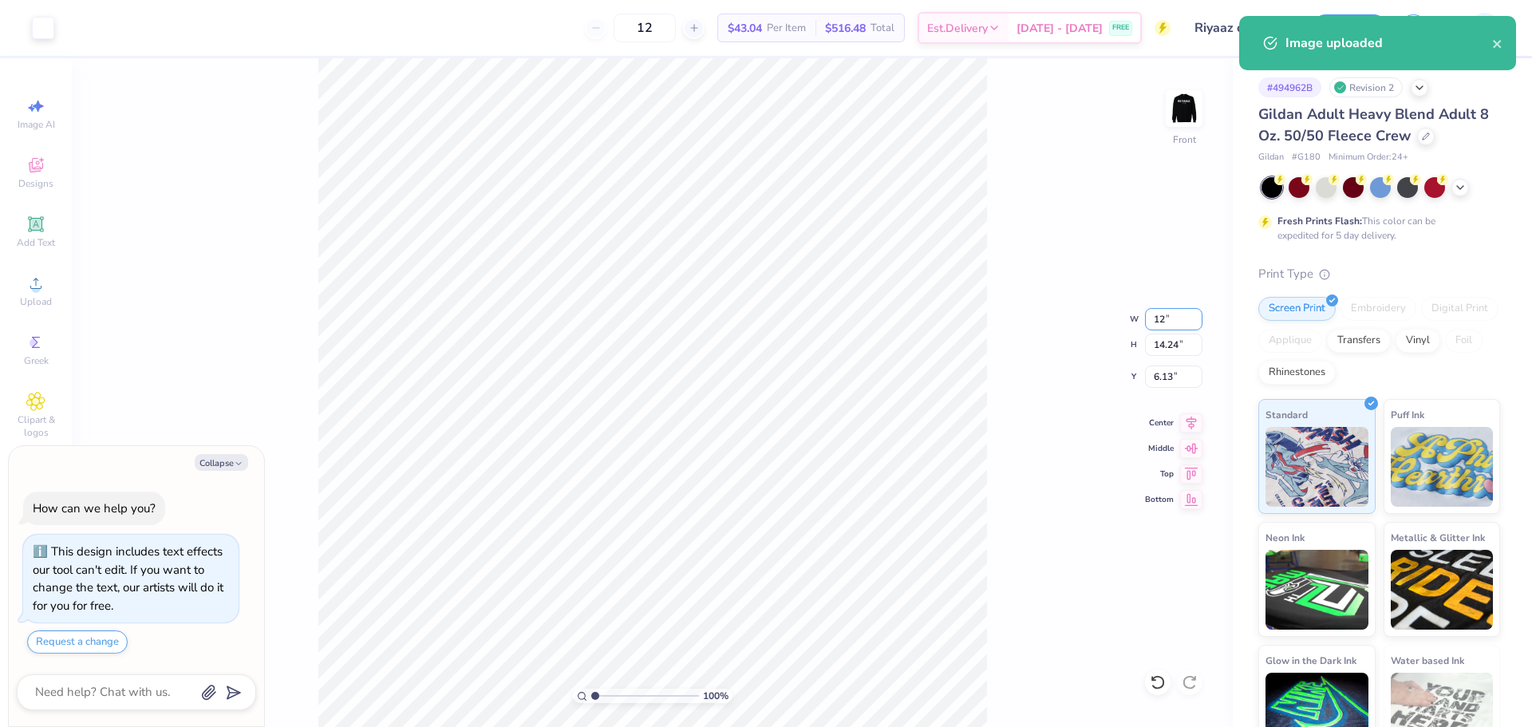
type input "12.00"
type input "11.69"
type input "7.40"
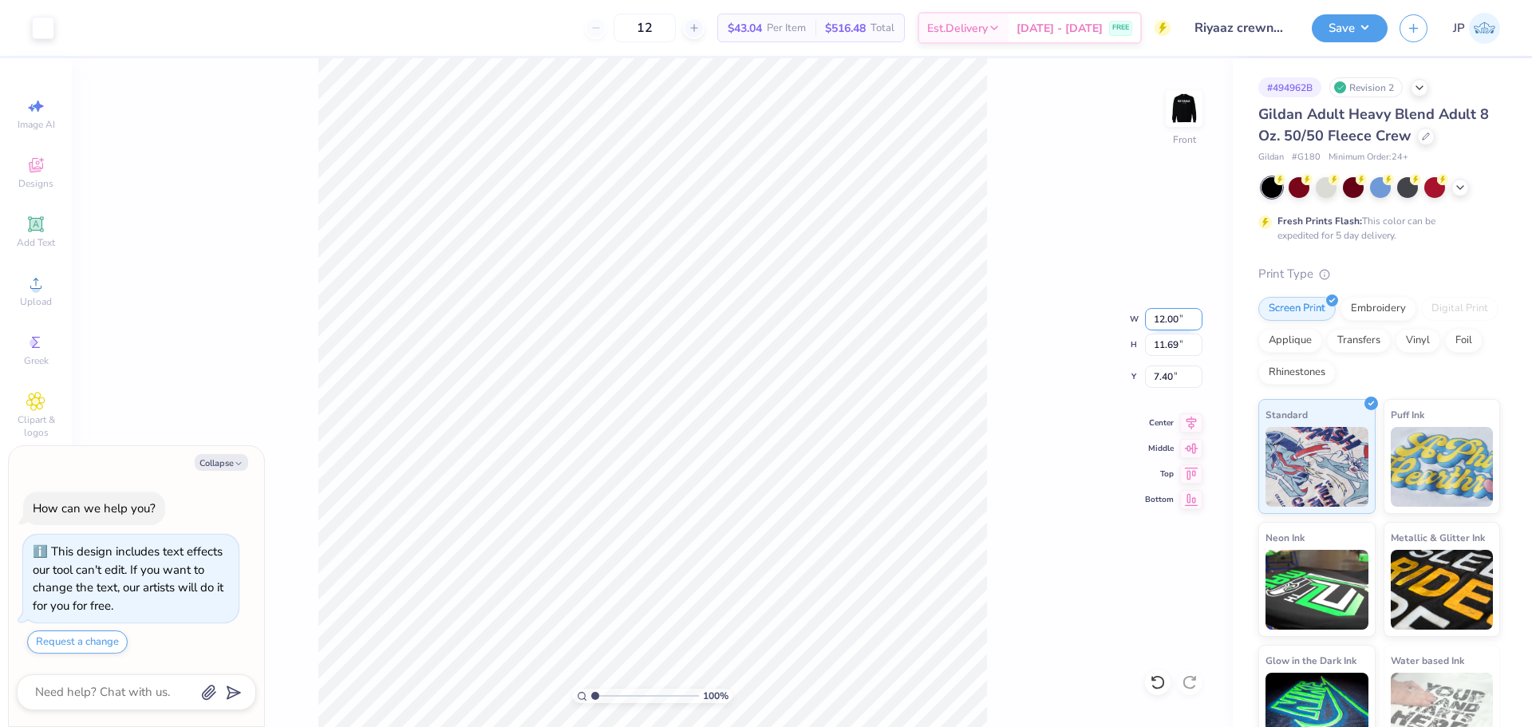
click at [1168, 314] on input "12.00" at bounding box center [1173, 319] width 57 height 22
type input "11"
type textarea "x"
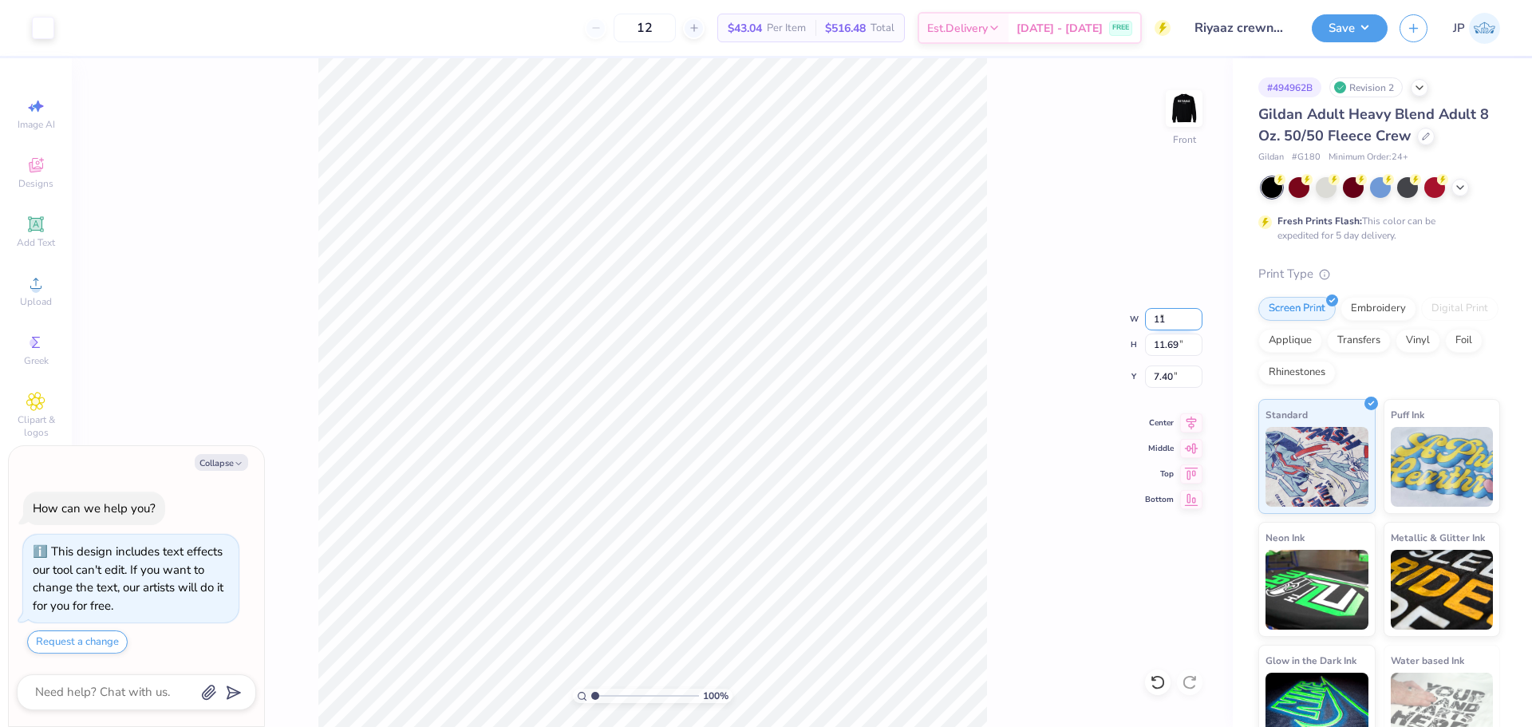
type input "11.00"
type input "10.72"
type input "7.89"
click at [1172, 388] on div "100 % Front W 11.00 11.00 " H 10.72 10.72 " Y 7.89 7.89 " Center Middle Top Bot…" at bounding box center [652, 392] width 1161 height 669
click at [1164, 382] on div "100 % Front W 11.00 H 10.72 Y 7.89 Center Middle Top Bottom" at bounding box center [652, 392] width 1161 height 669
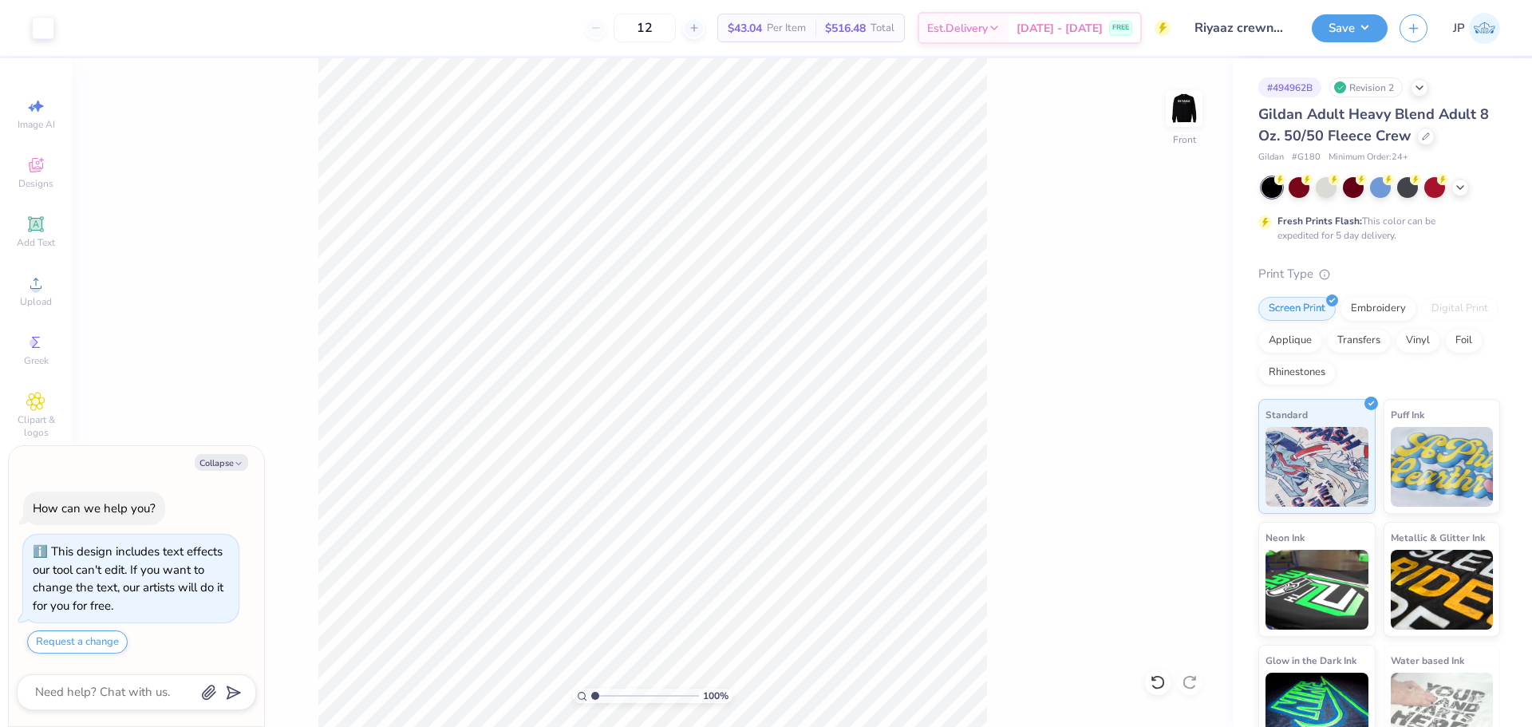
click at [660, 361] on div "100 % Front" at bounding box center [652, 392] width 1161 height 669
type textarea "x"
click at [1163, 370] on input "7.89" at bounding box center [1173, 377] width 57 height 22
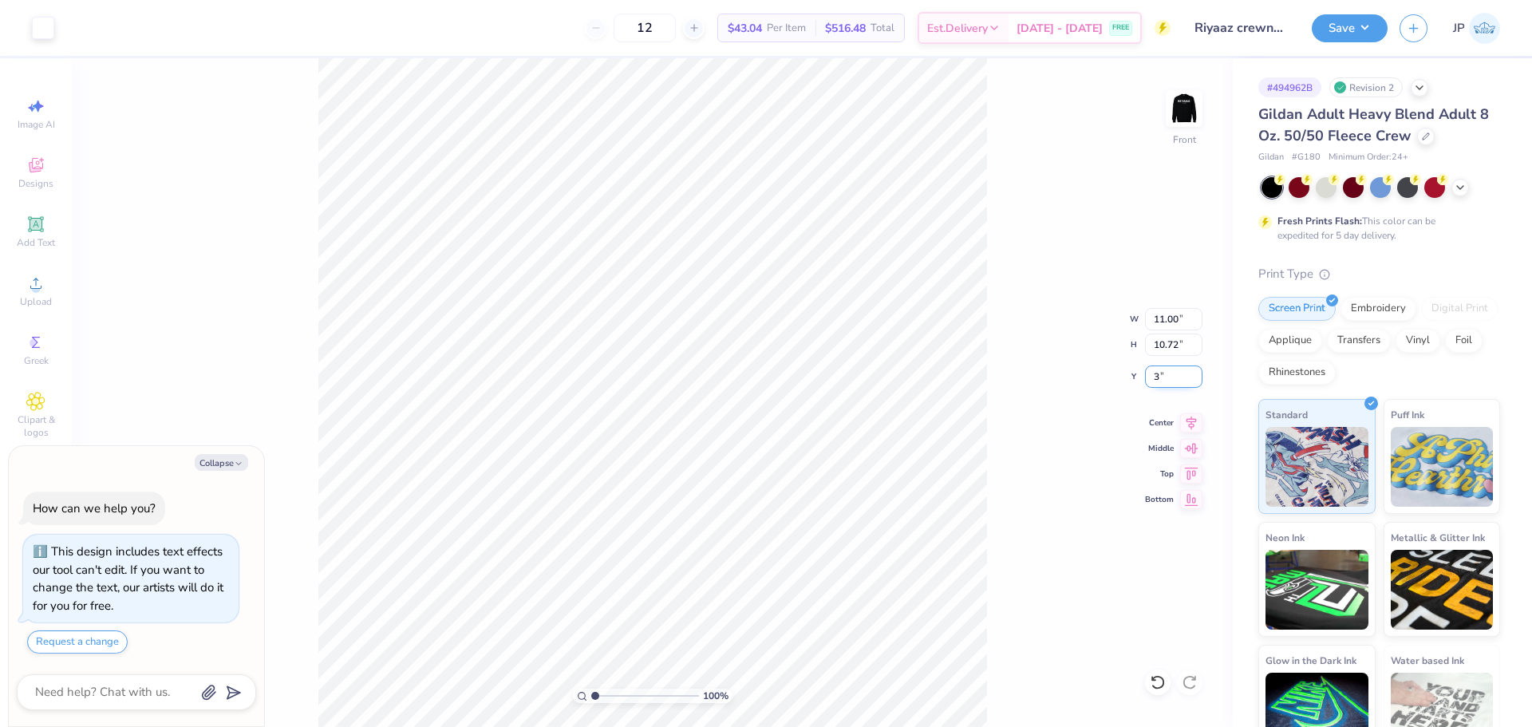
type input "3"
type textarea "x"
type input "3.00"
click at [1184, 102] on img at bounding box center [1184, 109] width 64 height 64
click at [1176, 101] on img at bounding box center [1184, 109] width 64 height 64
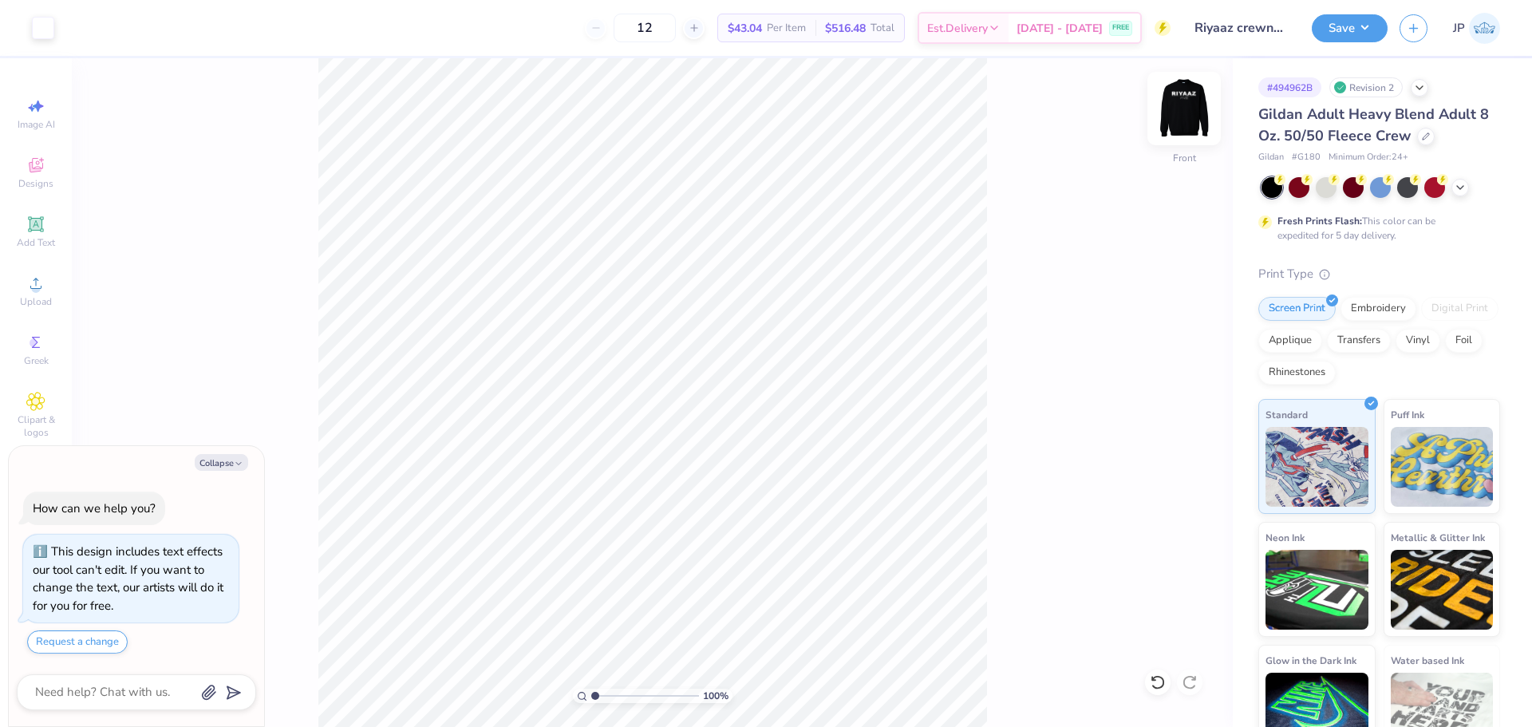
click at [1176, 100] on img at bounding box center [1184, 109] width 64 height 64
click at [1176, 100] on img at bounding box center [1184, 109] width 32 height 32
click at [1349, 22] on button "Save" at bounding box center [1350, 26] width 76 height 28
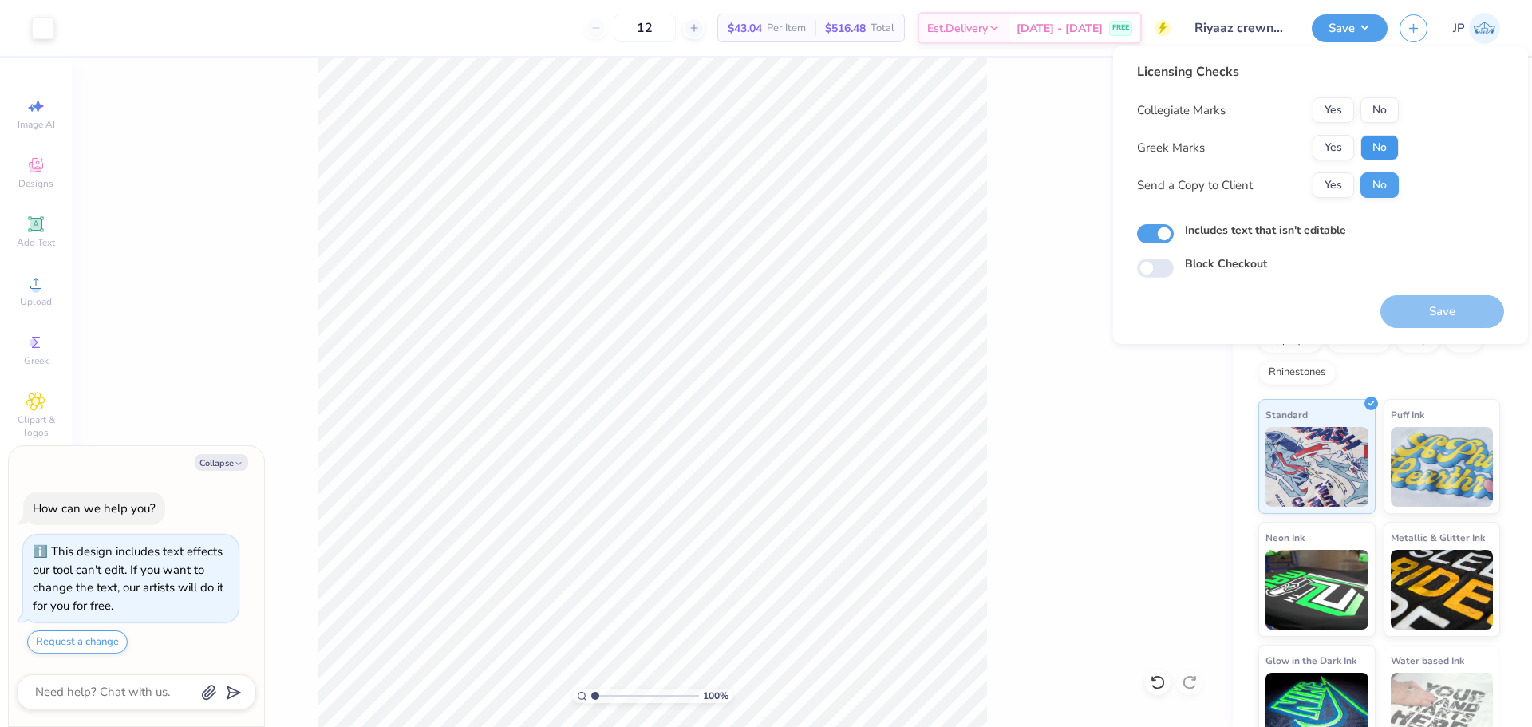
click at [1382, 141] on button "No" at bounding box center [1380, 148] width 38 height 26
click at [1374, 100] on button "No" at bounding box center [1380, 110] width 38 height 26
drag, startPoint x: 1440, startPoint y: 308, endPoint x: 1321, endPoint y: 206, distance: 156.8
click at [1439, 306] on button "Save" at bounding box center [1443, 311] width 124 height 33
type textarea "x"
